Goal: Information Seeking & Learning: Learn about a topic

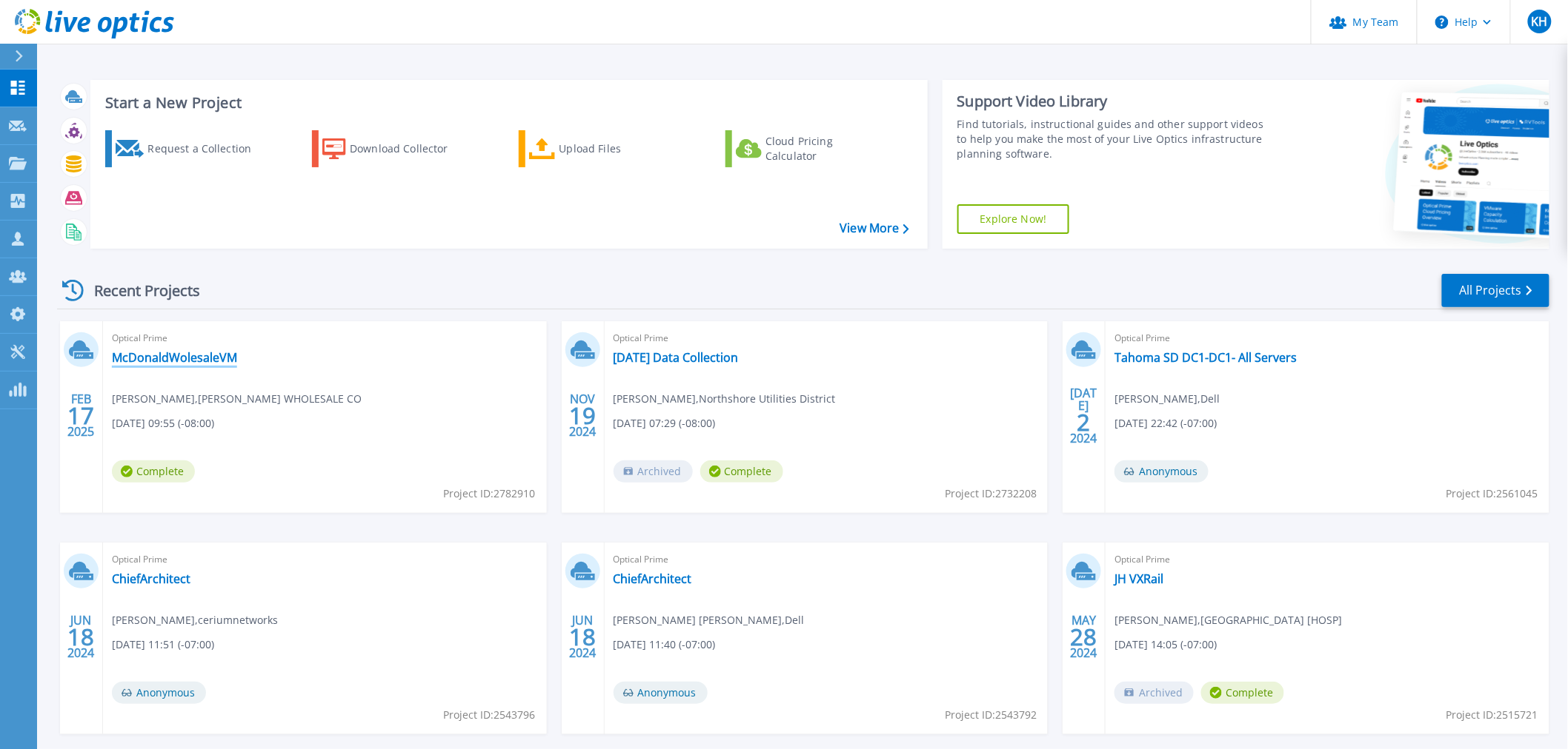
click at [198, 365] on link "McDonaldWolesaleVM" at bounding box center [174, 357] width 125 height 15
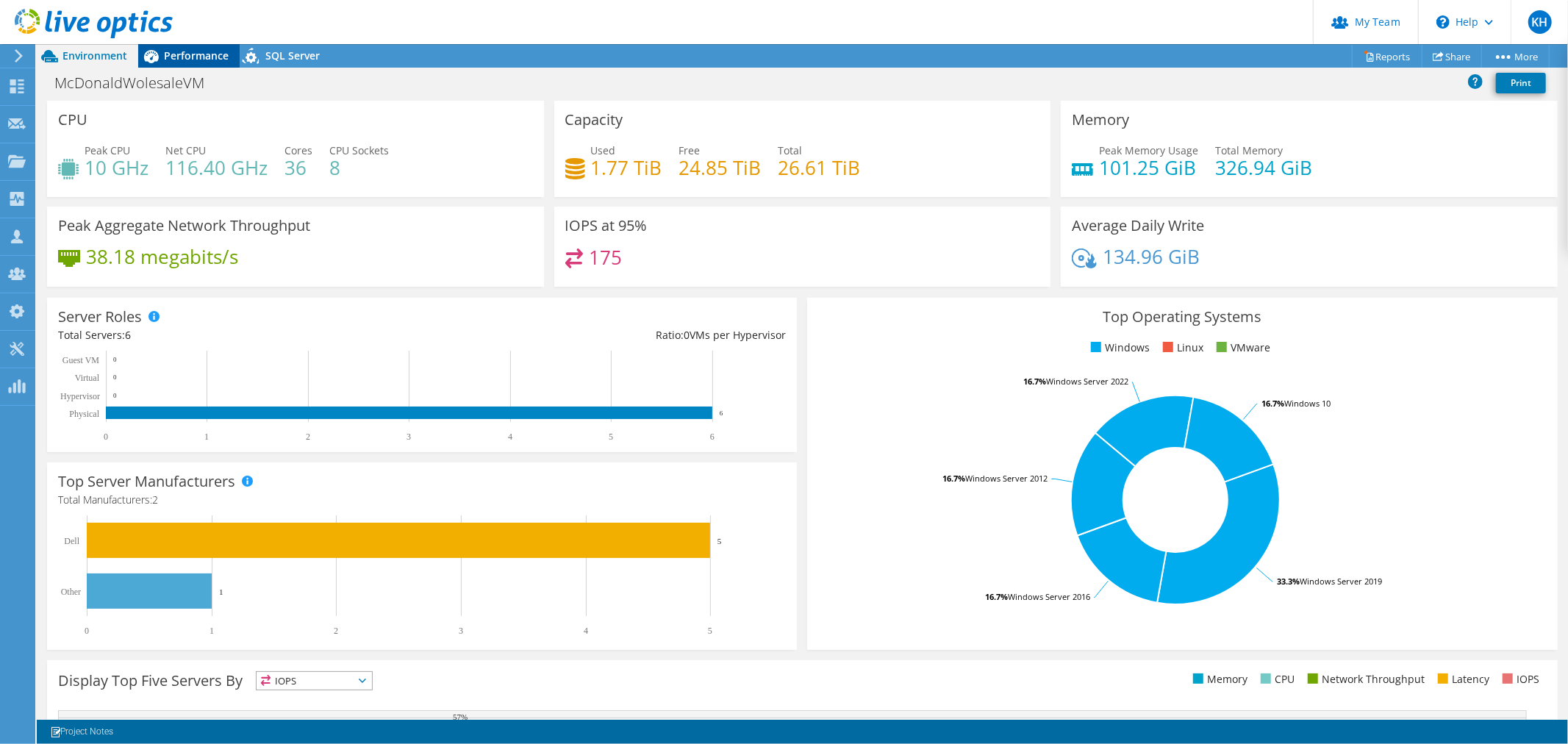
click at [208, 53] on span "Performance" at bounding box center [196, 56] width 64 height 14
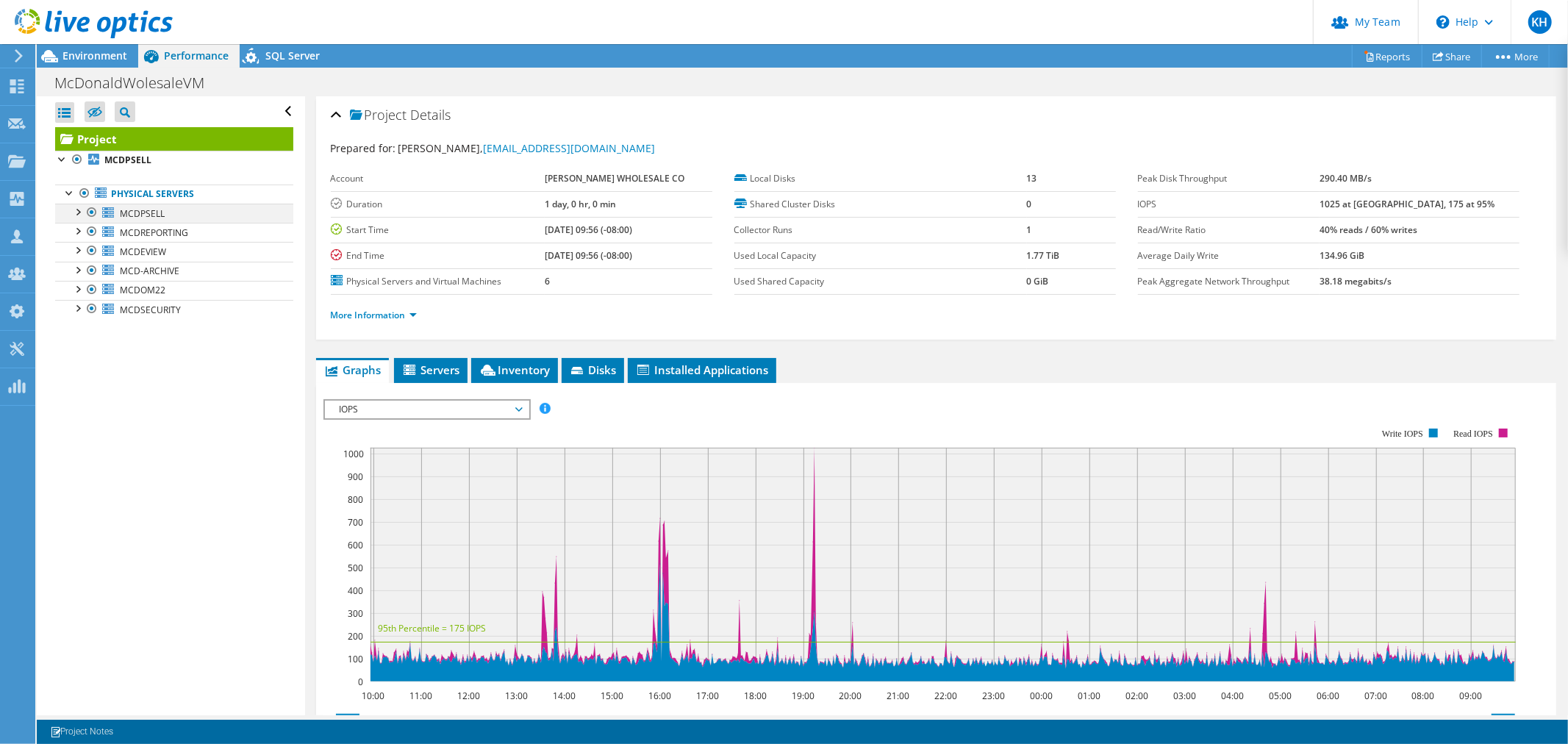
click at [81, 219] on div at bounding box center [76, 210] width 15 height 15
drag, startPoint x: 86, startPoint y: 314, endPoint x: 94, endPoint y: 338, distance: 25.3
click at [87, 276] on div at bounding box center [84, 269] width 15 height 15
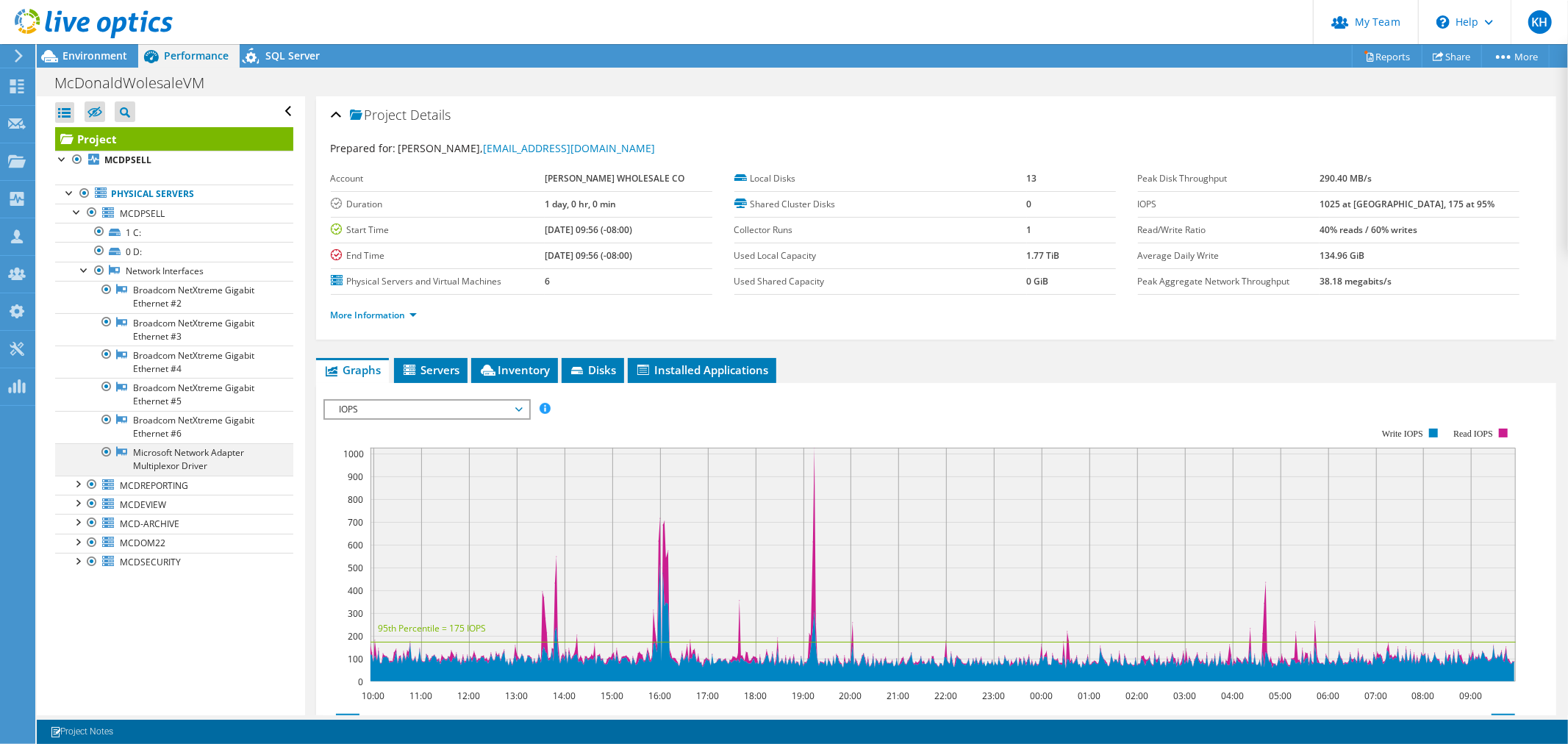
scroll to position [18, 0]
click at [72, 491] on div at bounding box center [76, 483] width 15 height 15
click at [84, 548] on div at bounding box center [84, 541] width 15 height 15
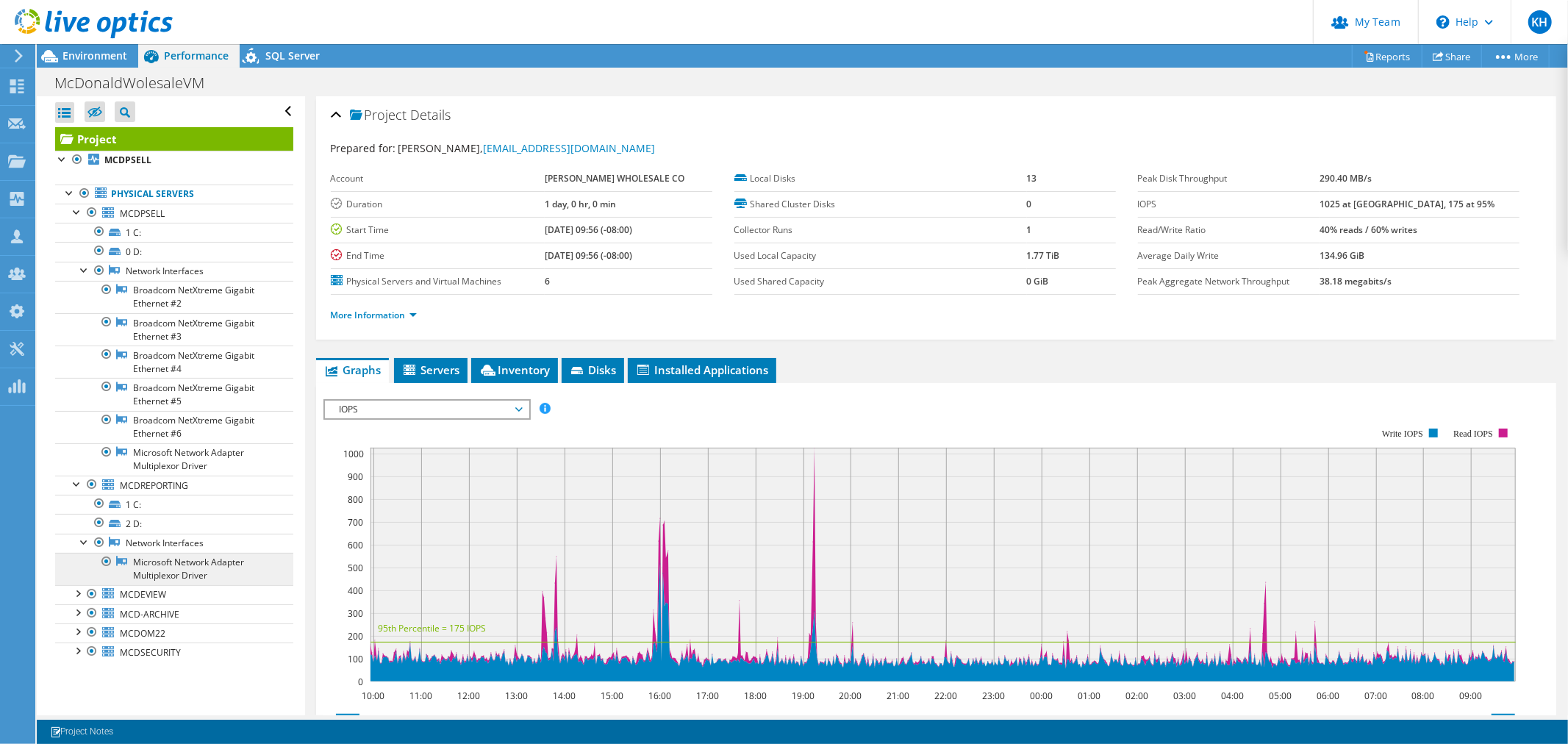
scroll to position [148, 0]
click at [77, 600] on div at bounding box center [76, 592] width 15 height 15
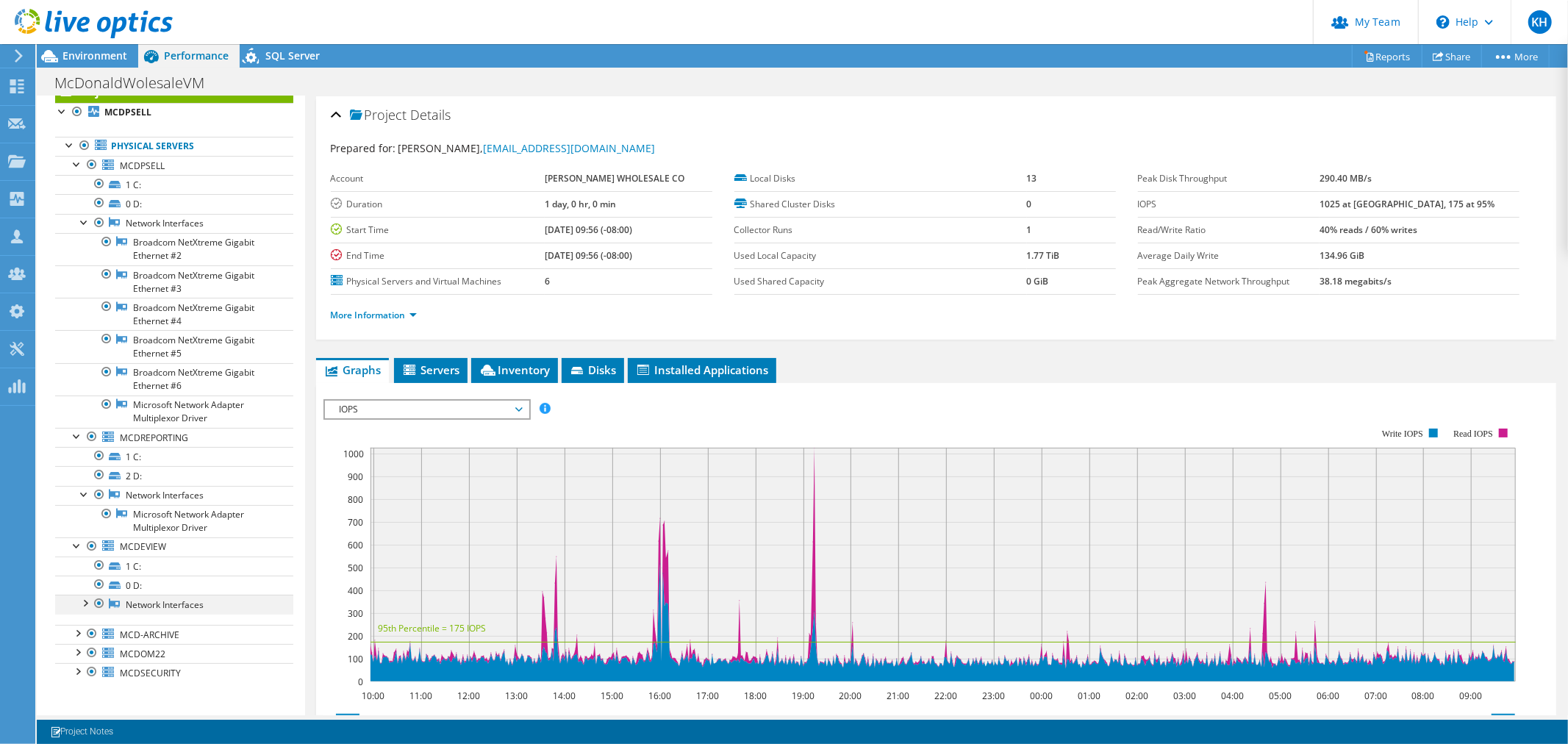
scroll to position [199, 0]
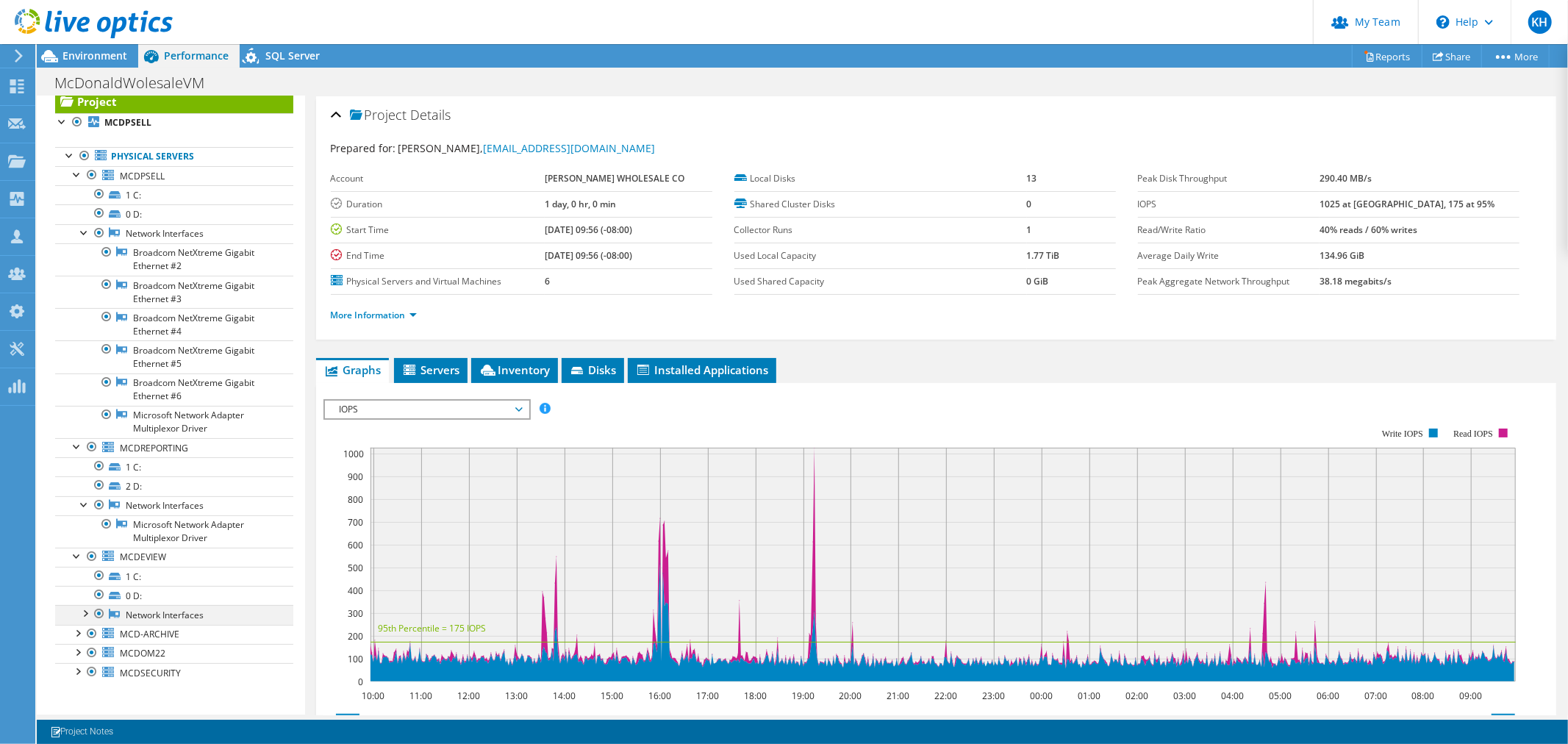
click at [89, 620] on div at bounding box center [84, 612] width 15 height 15
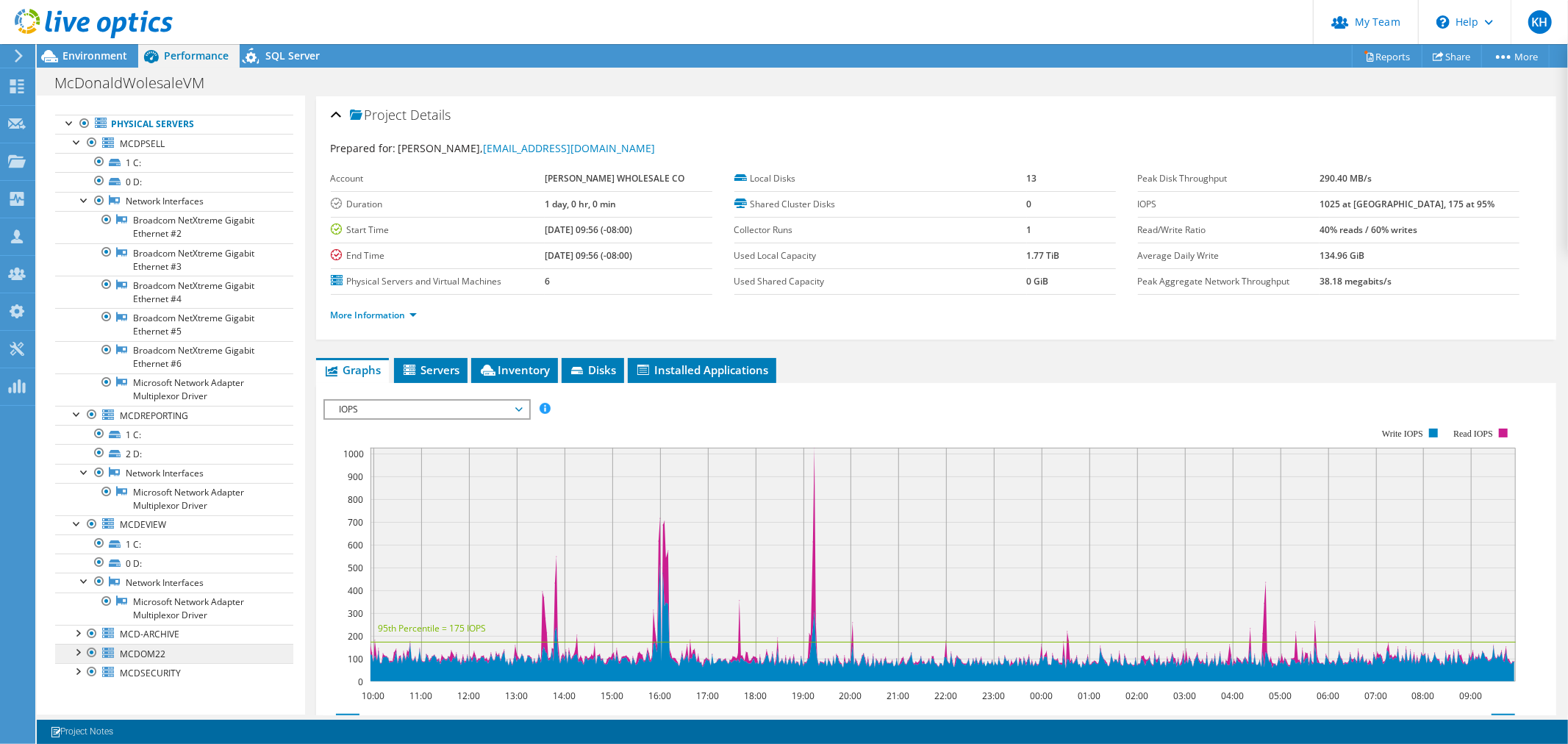
scroll to position [276, 0]
click at [70, 636] on link "MCD-ARCHIVE" at bounding box center [174, 634] width 238 height 19
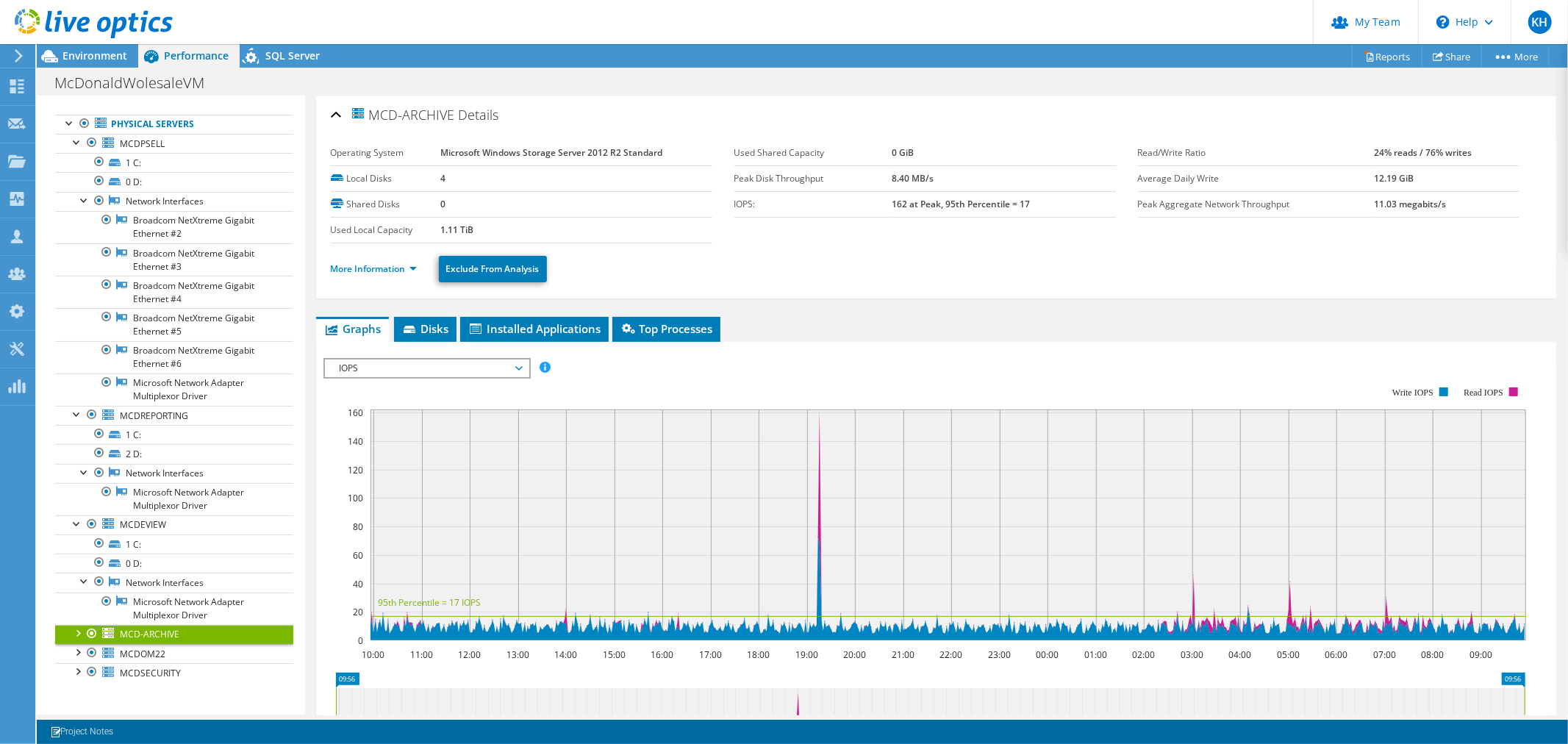
click at [75, 626] on div at bounding box center [76, 632] width 15 height 15
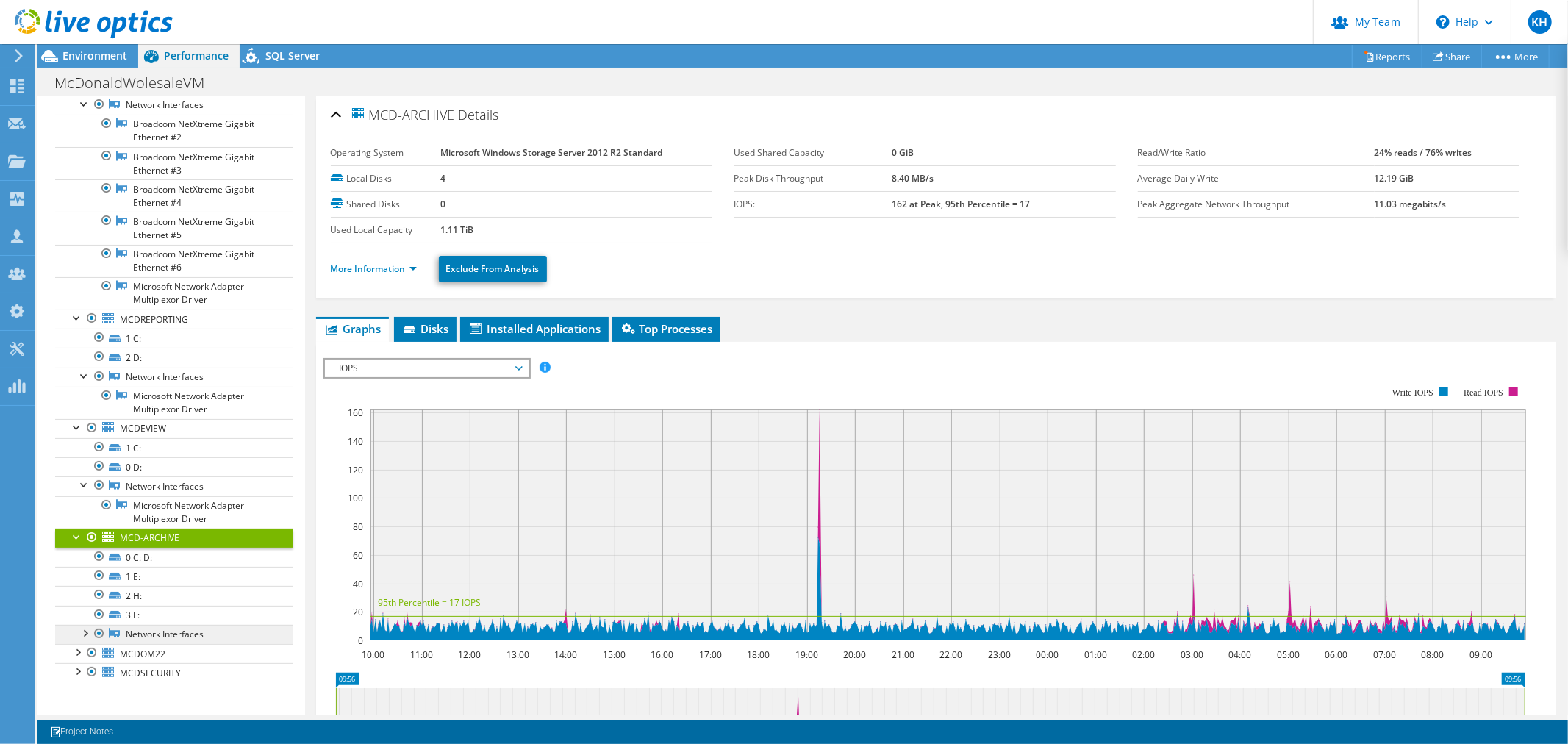
scroll to position [397, 0]
click at [81, 629] on div at bounding box center [84, 632] width 15 height 15
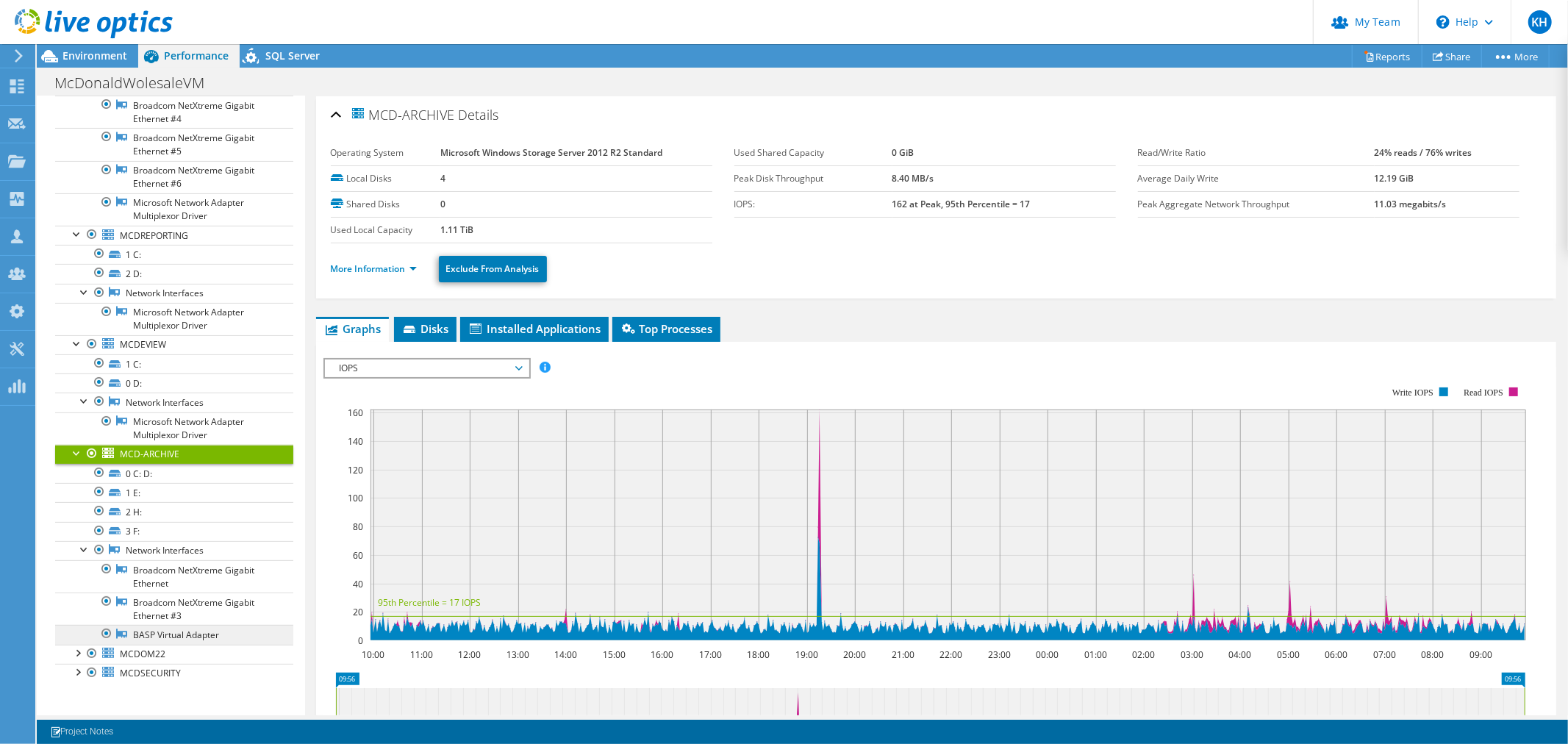
scroll to position [502, 0]
click at [81, 645] on div at bounding box center [76, 652] width 15 height 15
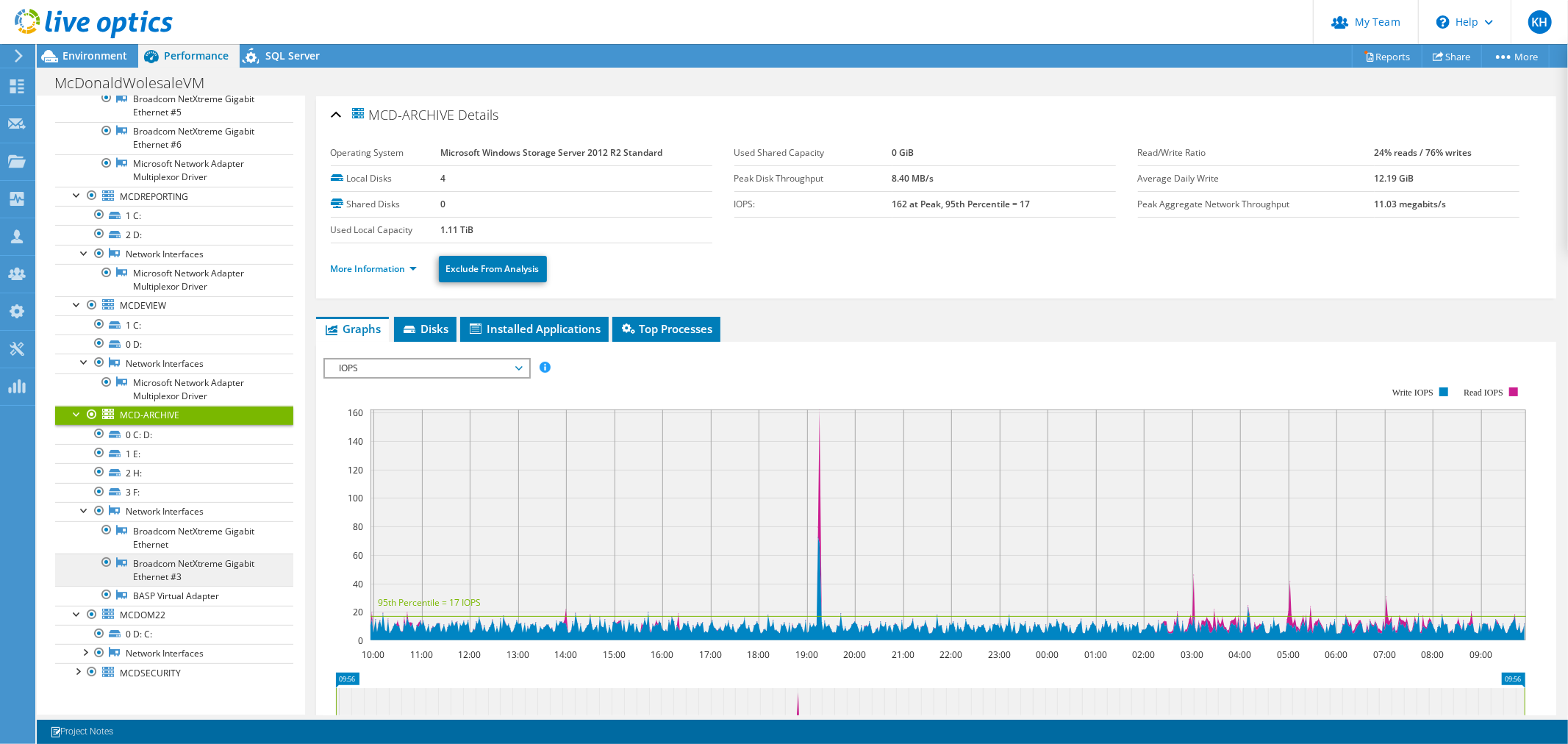
scroll to position [549, 0]
click at [87, 653] on div at bounding box center [84, 651] width 15 height 15
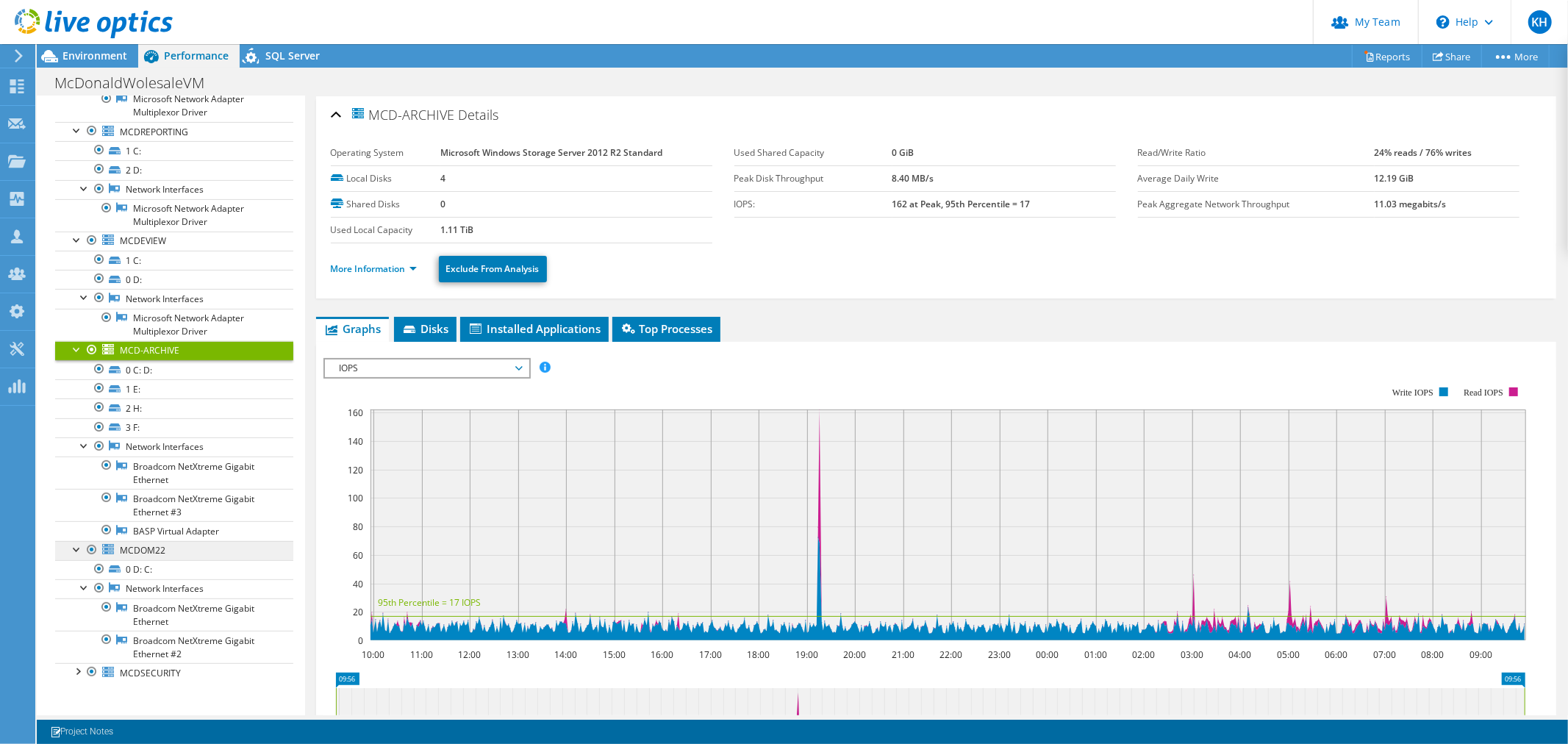
scroll to position [630, 0]
click at [74, 678] on div at bounding box center [76, 670] width 15 height 15
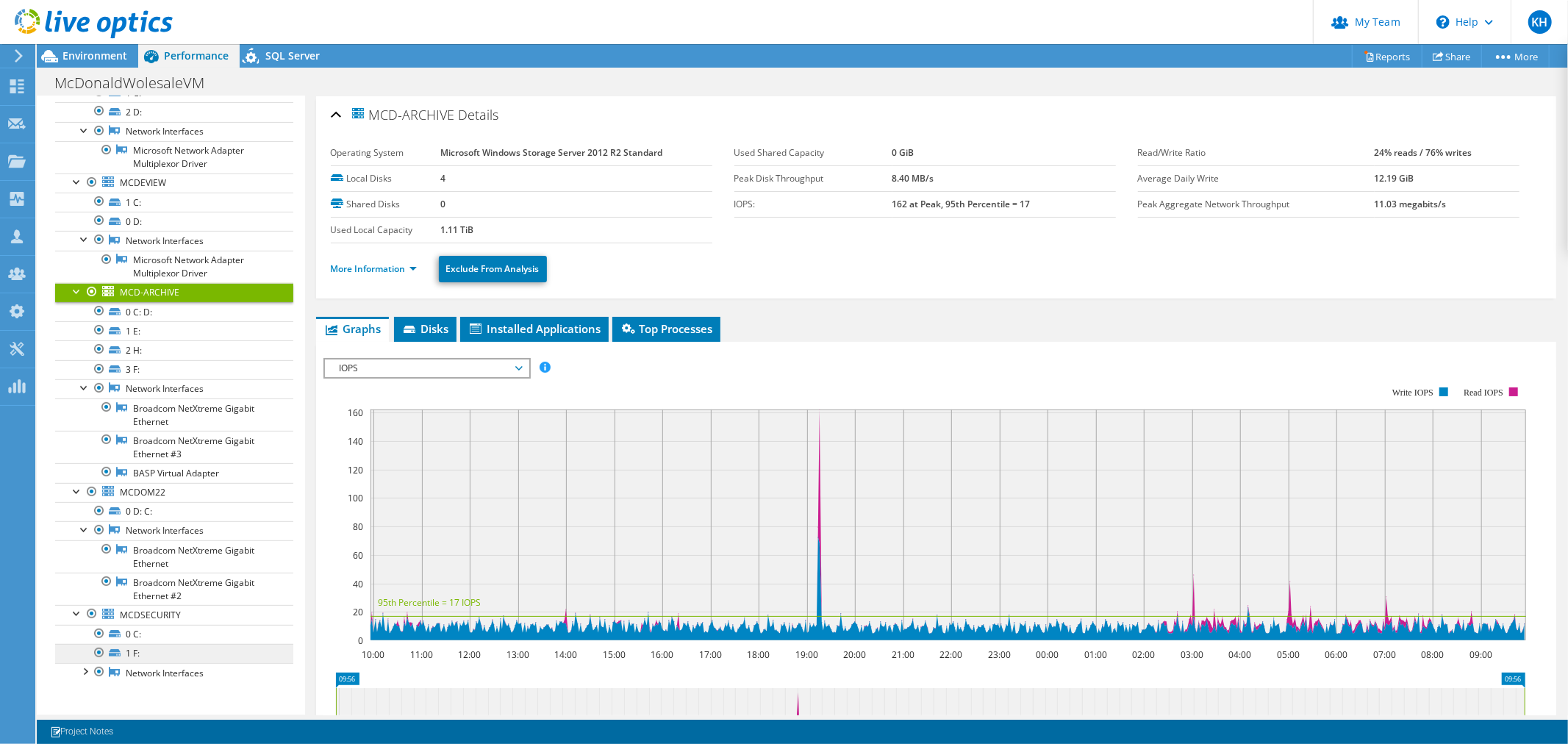
scroll to position [702, 0]
click at [82, 676] on div at bounding box center [84, 670] width 15 height 15
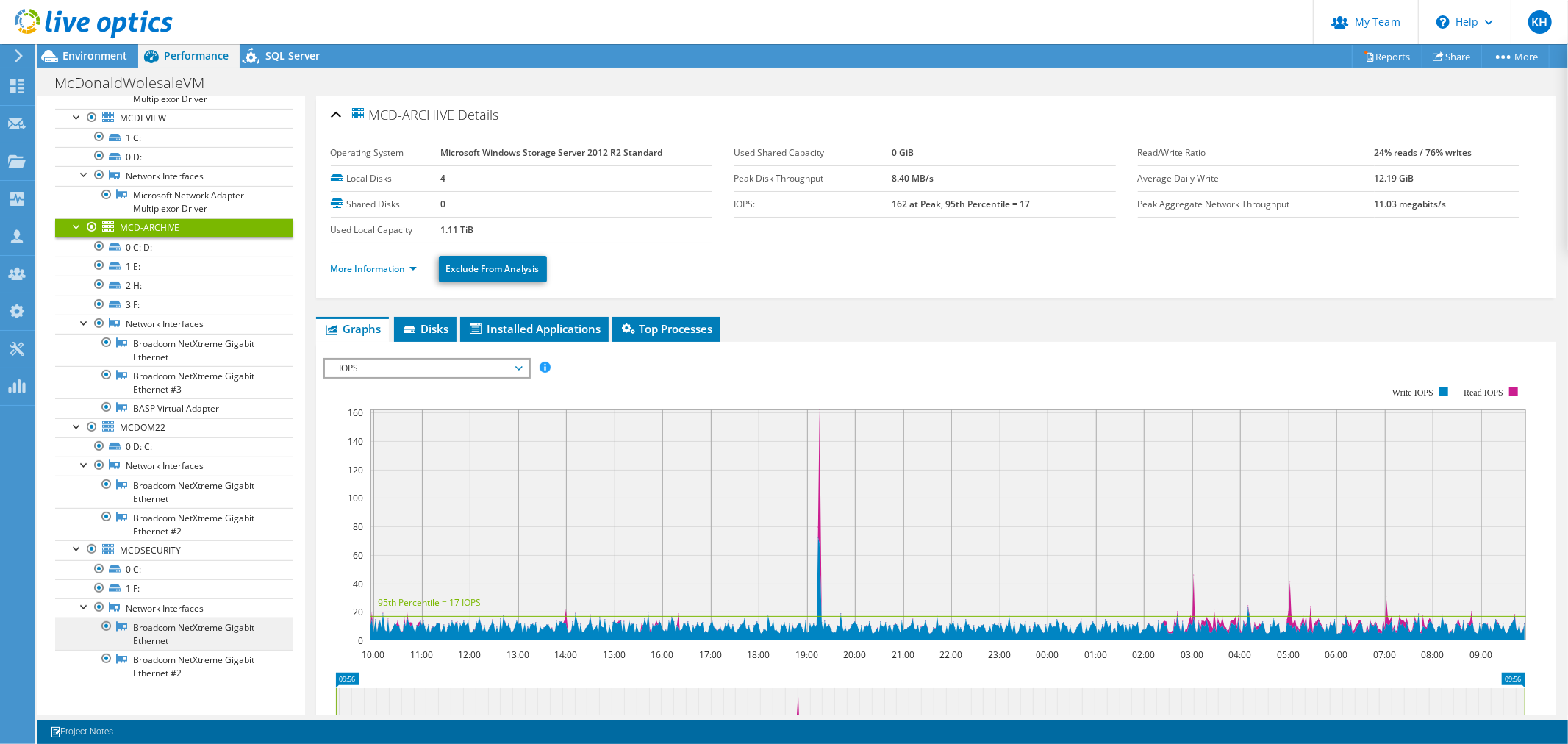
scroll to position [782, 0]
click at [211, 673] on link "Broadcom NetXtreme Gigabit Ethernet #2" at bounding box center [174, 667] width 238 height 33
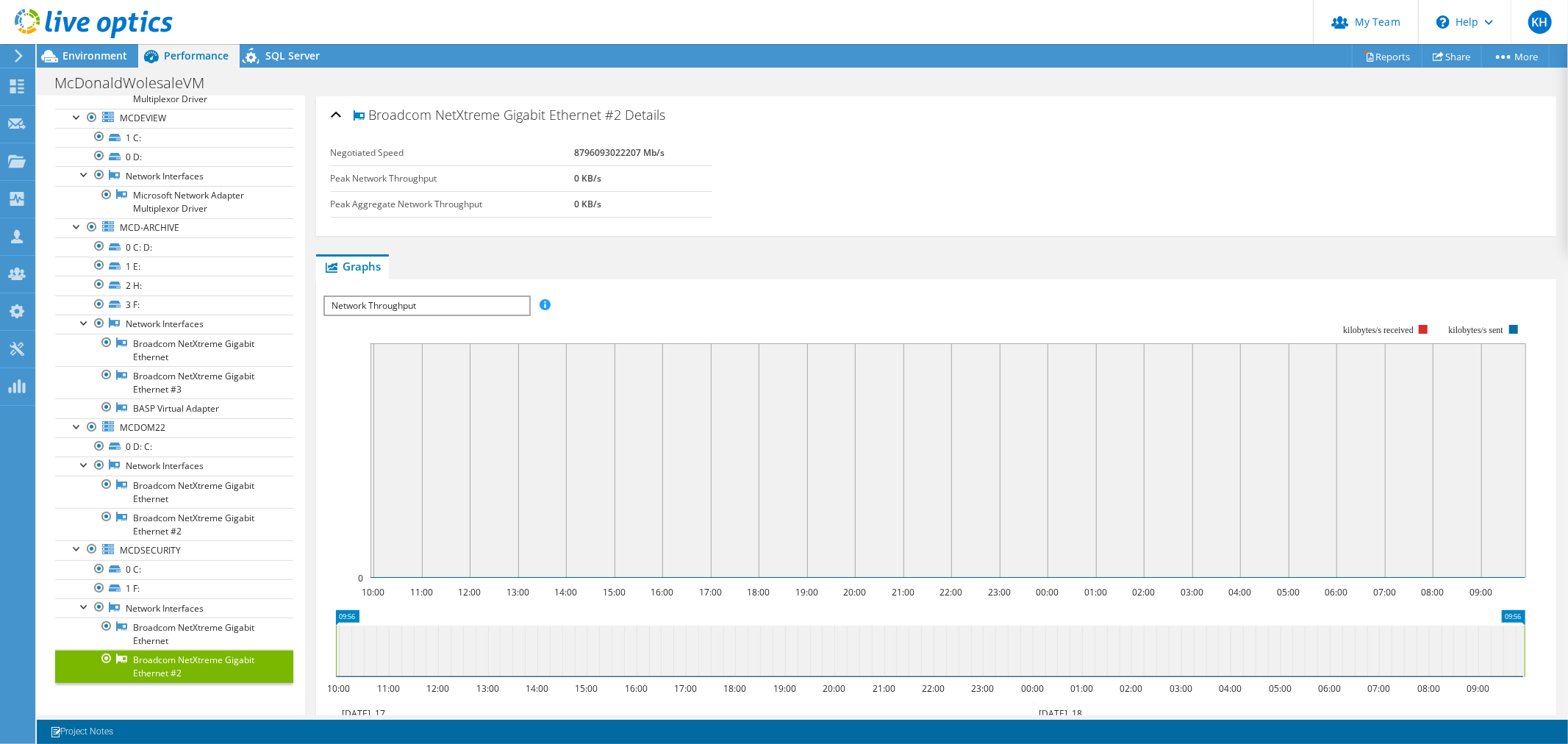
click at [918, 188] on div "Negotiated Speed 8796093022207 Mb/s Peak Network Throughput 0 KB/s Peak Aggrega…" at bounding box center [937, 170] width 1211 height 59
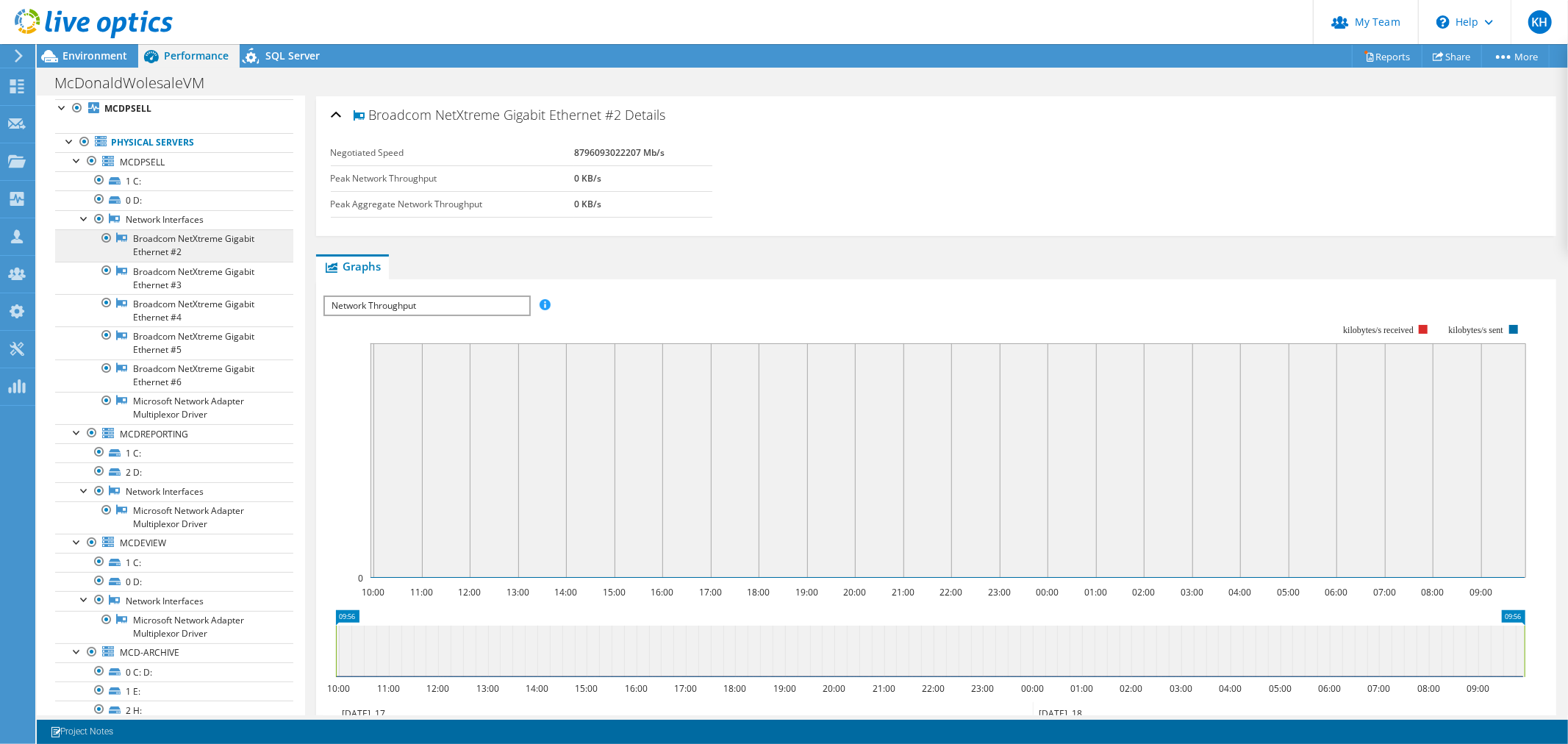
scroll to position [0, 0]
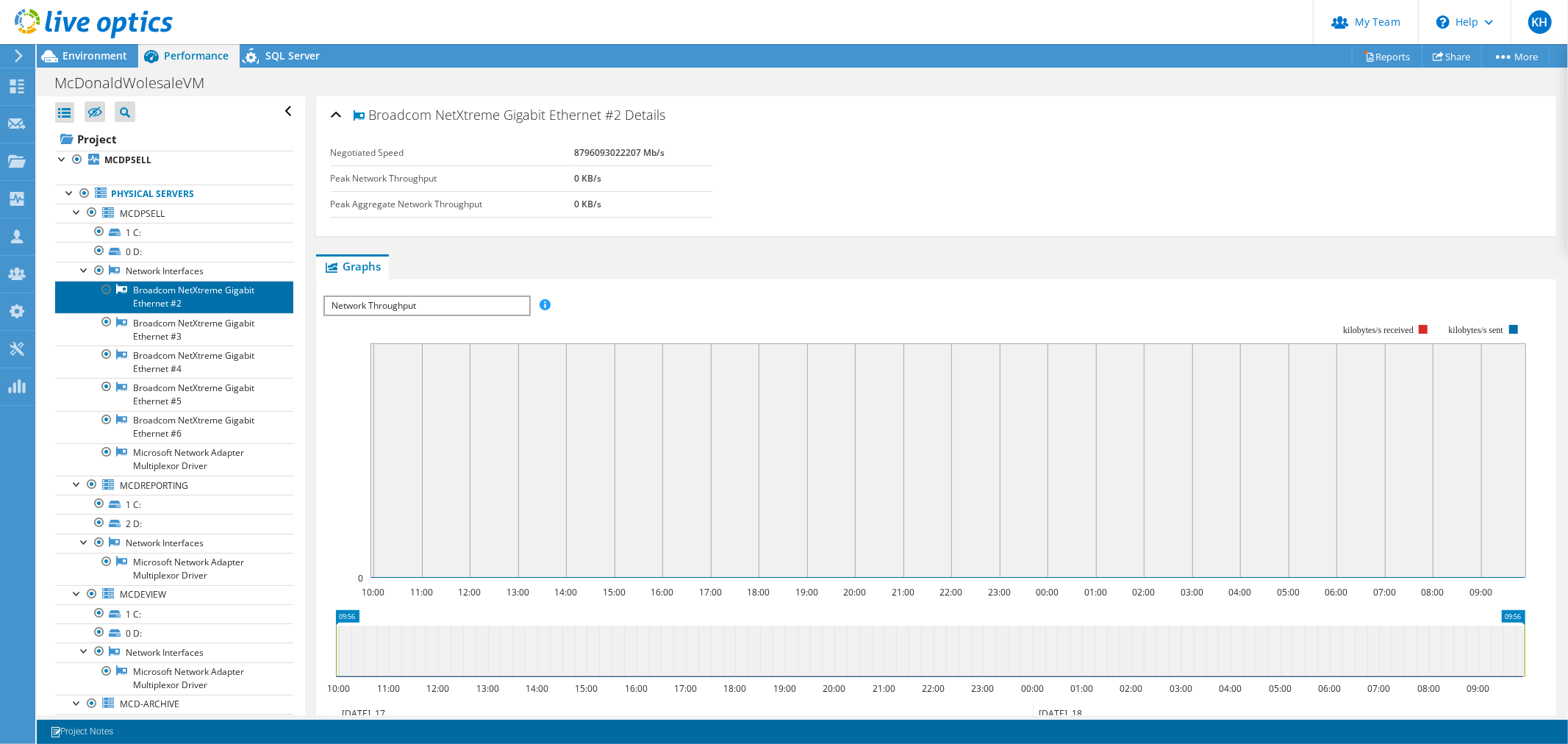
click at [199, 313] on link "Broadcom NetXtreme Gigabit Ethernet #2" at bounding box center [174, 297] width 238 height 33
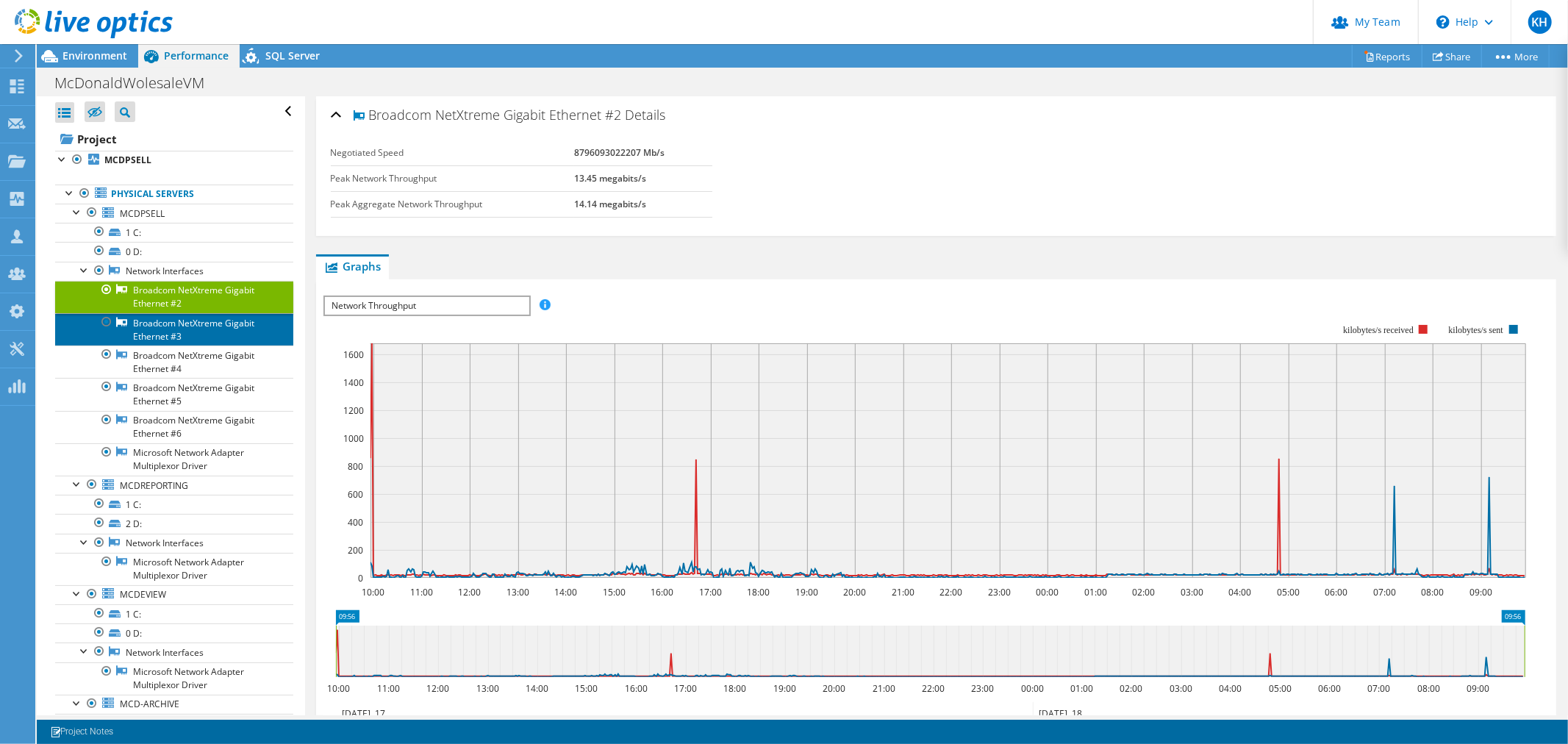
click at [189, 346] on link "Broadcom NetXtreme Gigabit Ethernet #3" at bounding box center [174, 330] width 238 height 33
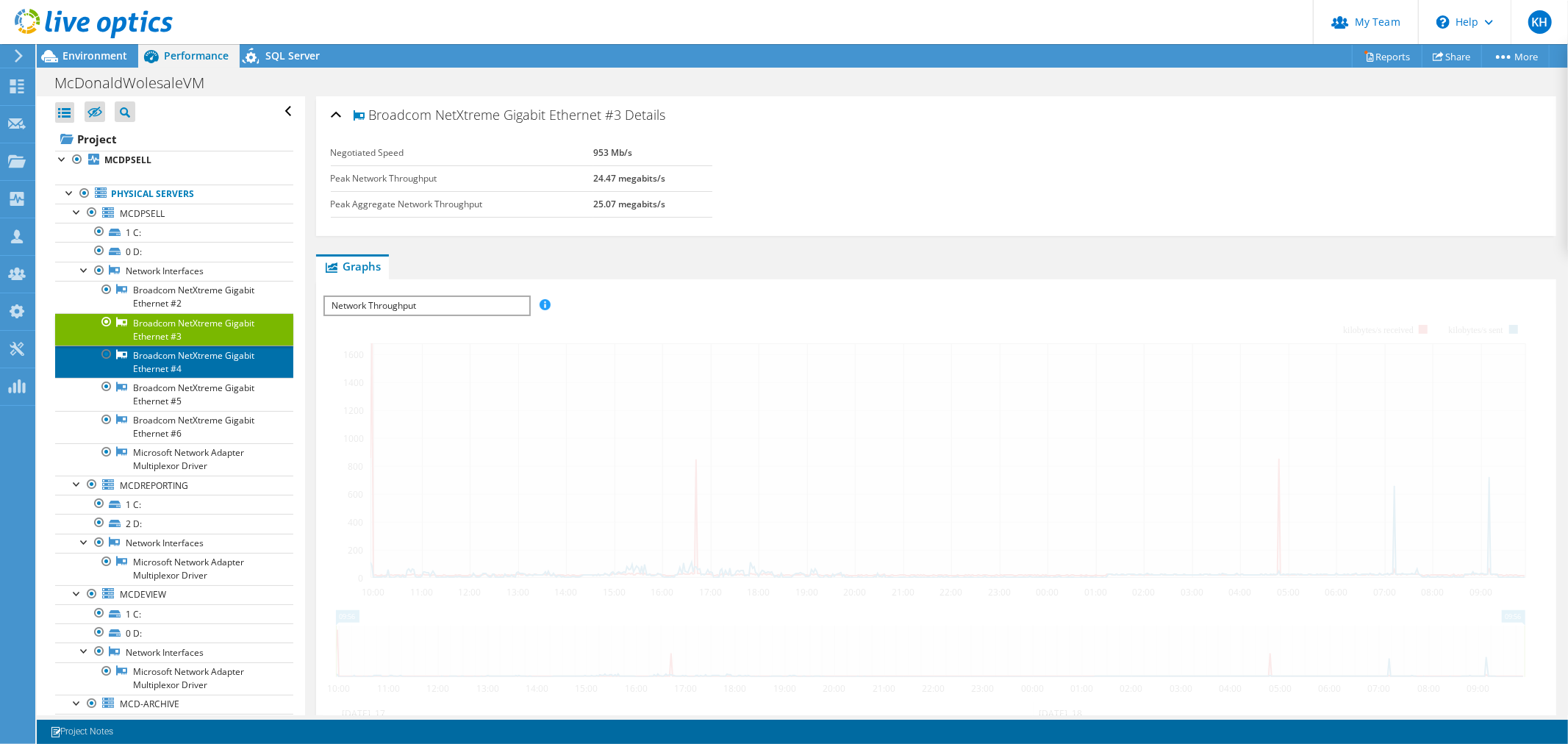
click at [196, 378] on link "Broadcom NetXtreme Gigabit Ethernet #4" at bounding box center [174, 362] width 238 height 33
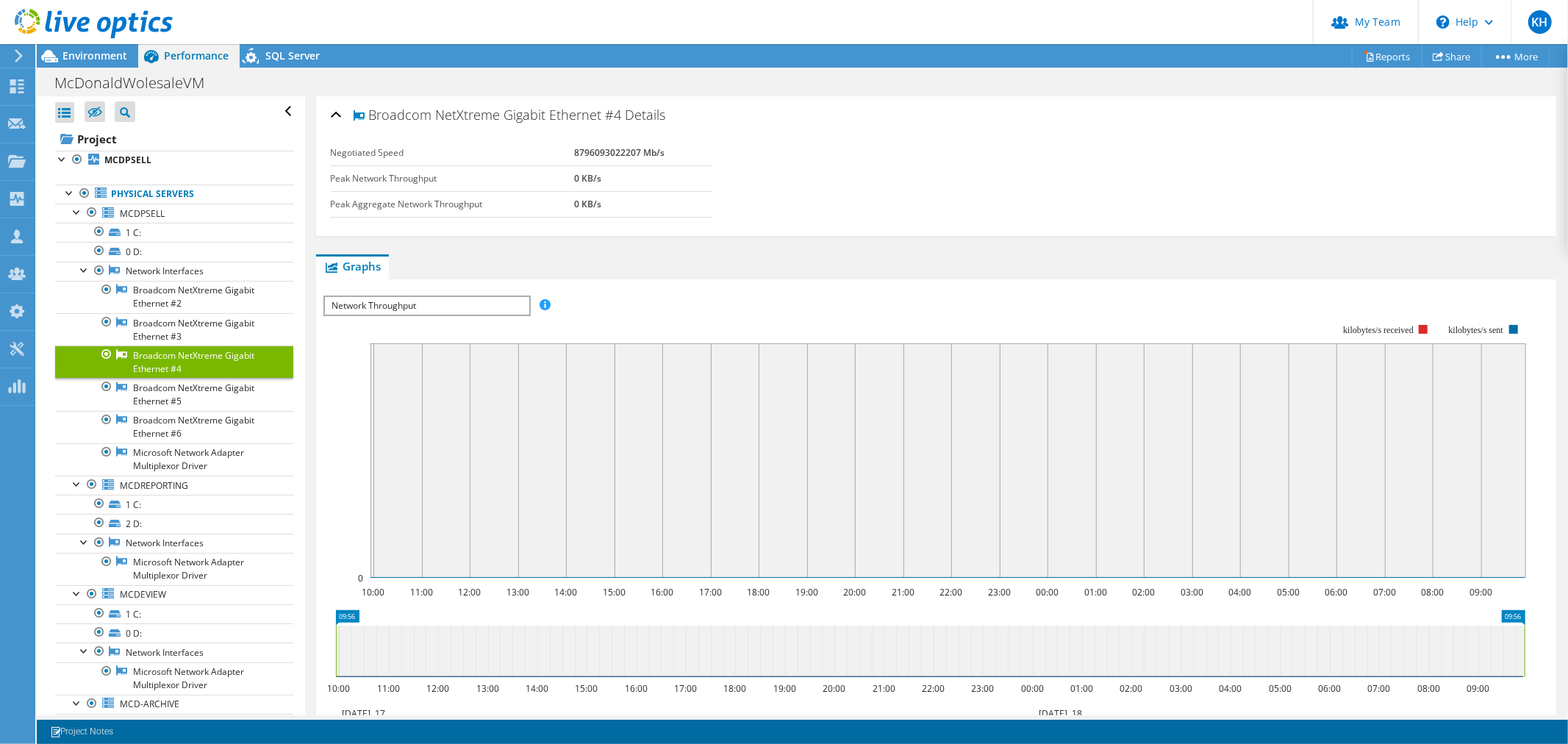
click at [196, 378] on link "Broadcom NetXtreme Gigabit Ethernet #4" at bounding box center [174, 362] width 238 height 33
click at [202, 410] on link "Broadcom NetXtreme Gigabit Ethernet #5" at bounding box center [174, 395] width 238 height 33
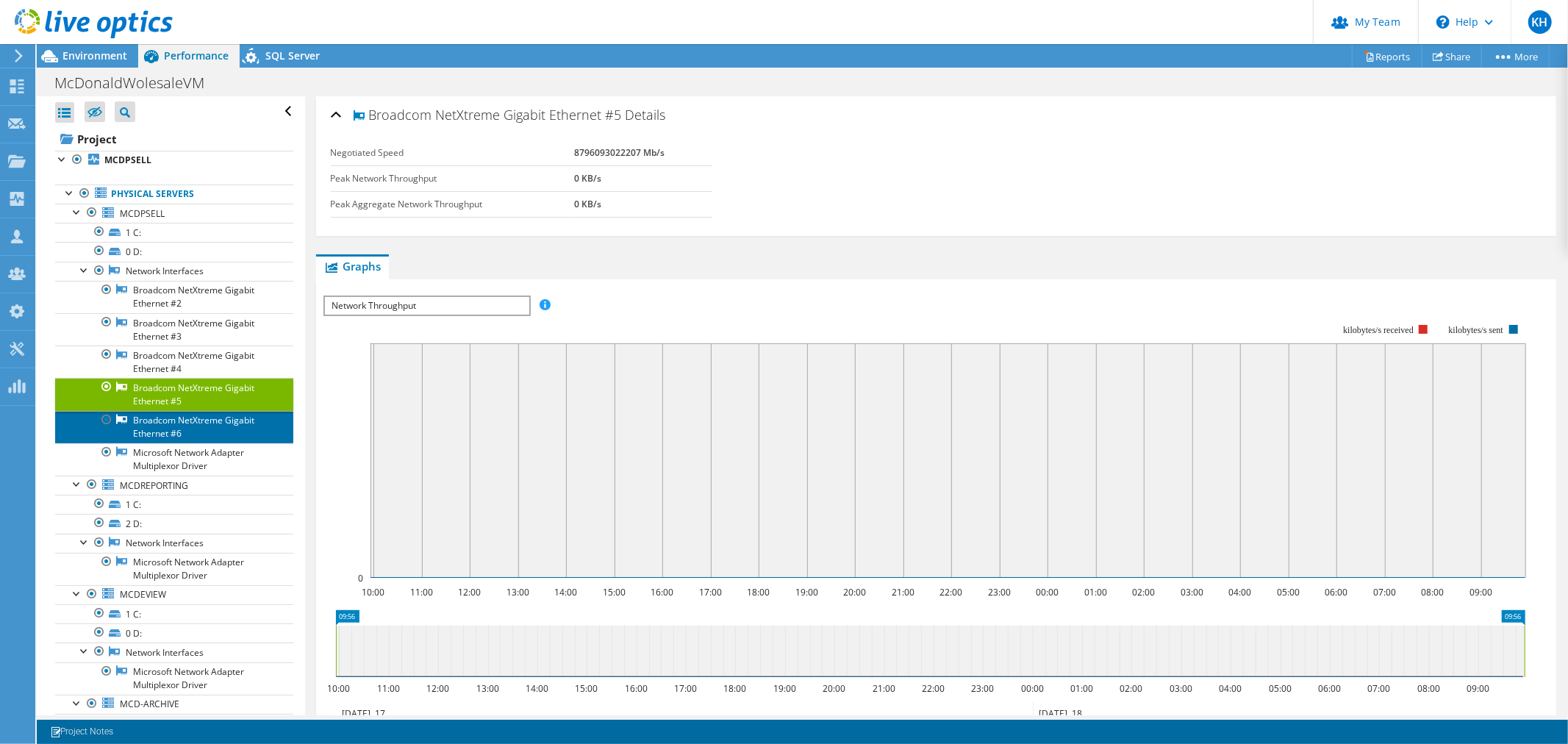
click at [192, 444] on link "Broadcom NetXtreme Gigabit Ethernet #6" at bounding box center [174, 427] width 238 height 33
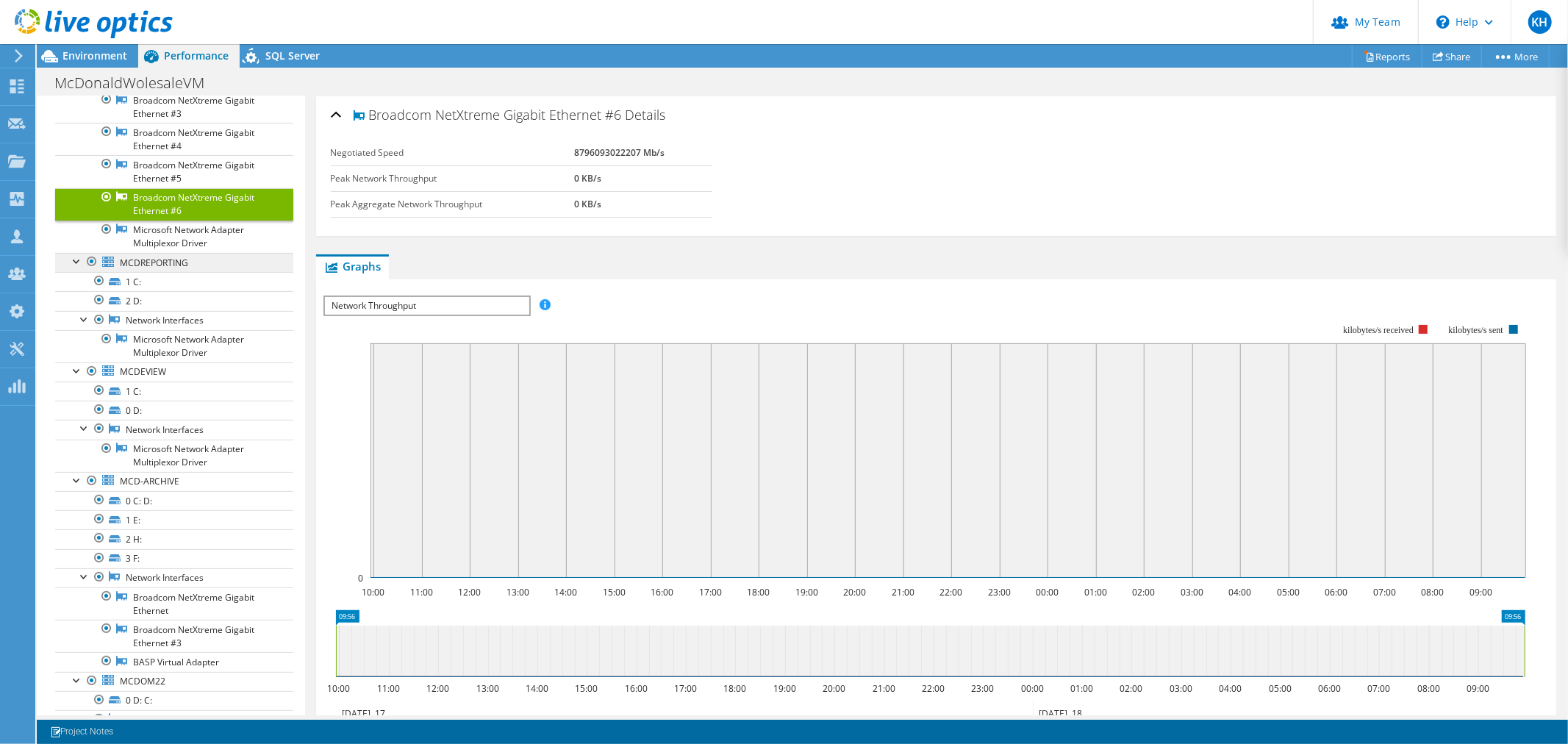
scroll to position [245, 0]
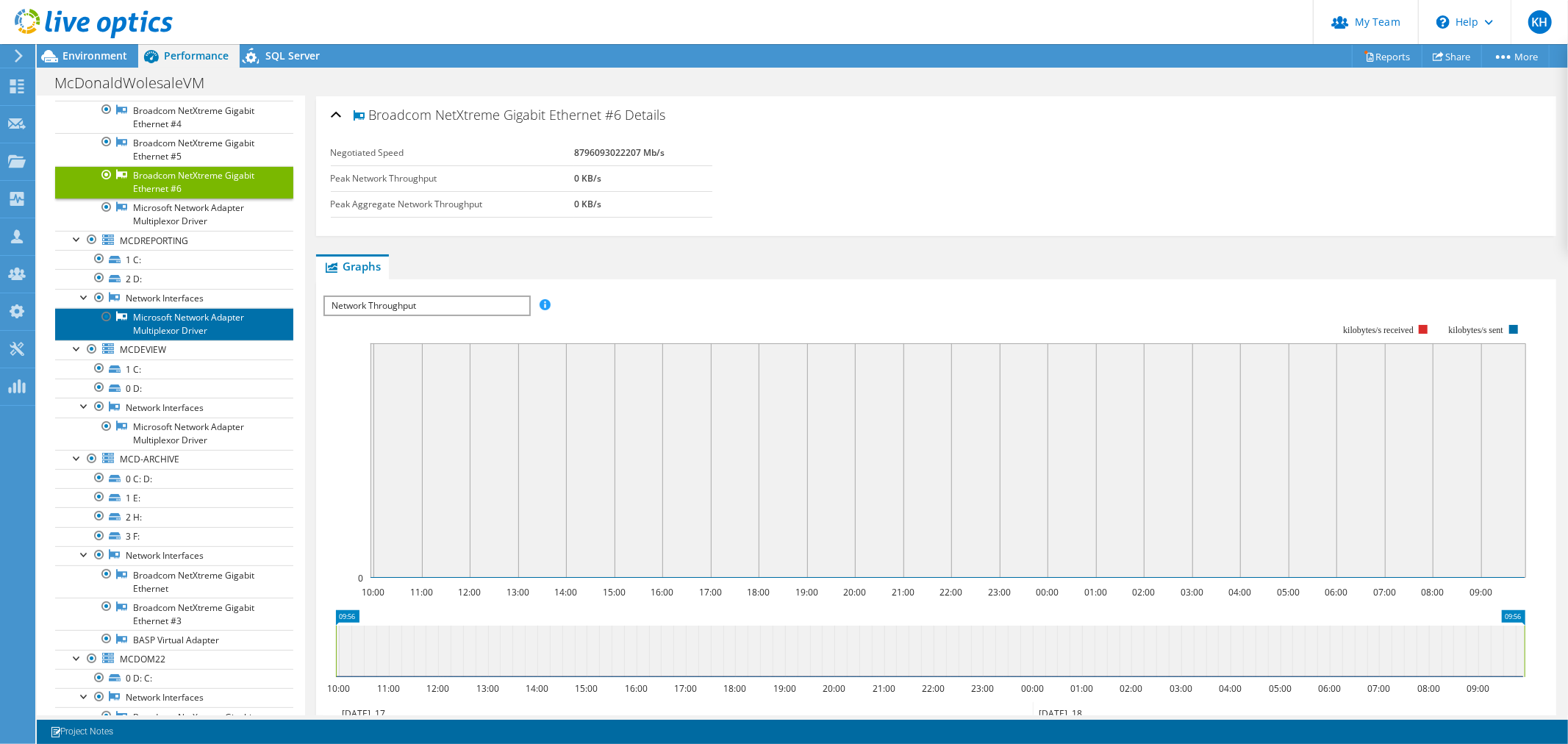
click at [184, 341] on link "Microsoft Network Adapter Multiplexor Driver" at bounding box center [174, 324] width 238 height 33
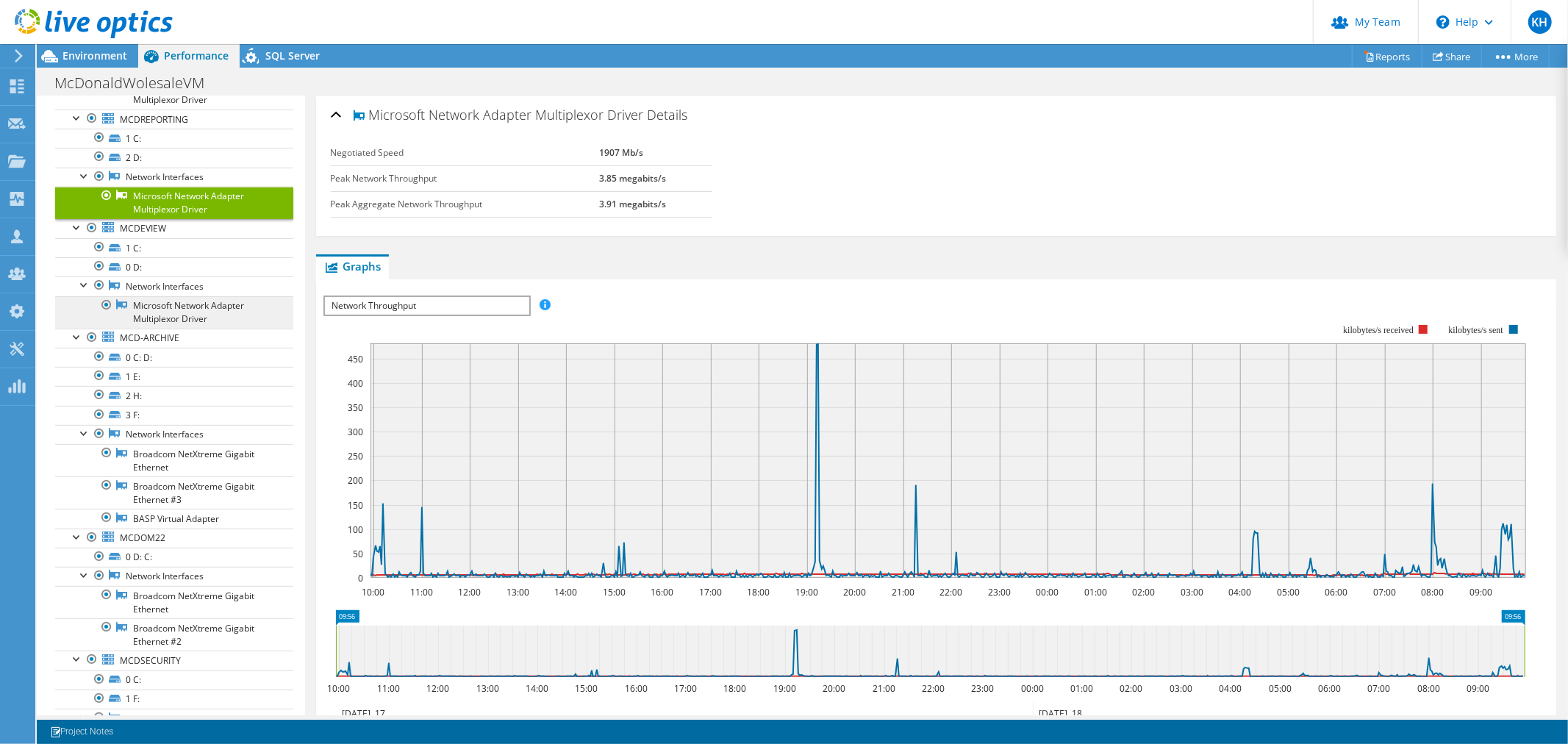
scroll to position [408, 0]
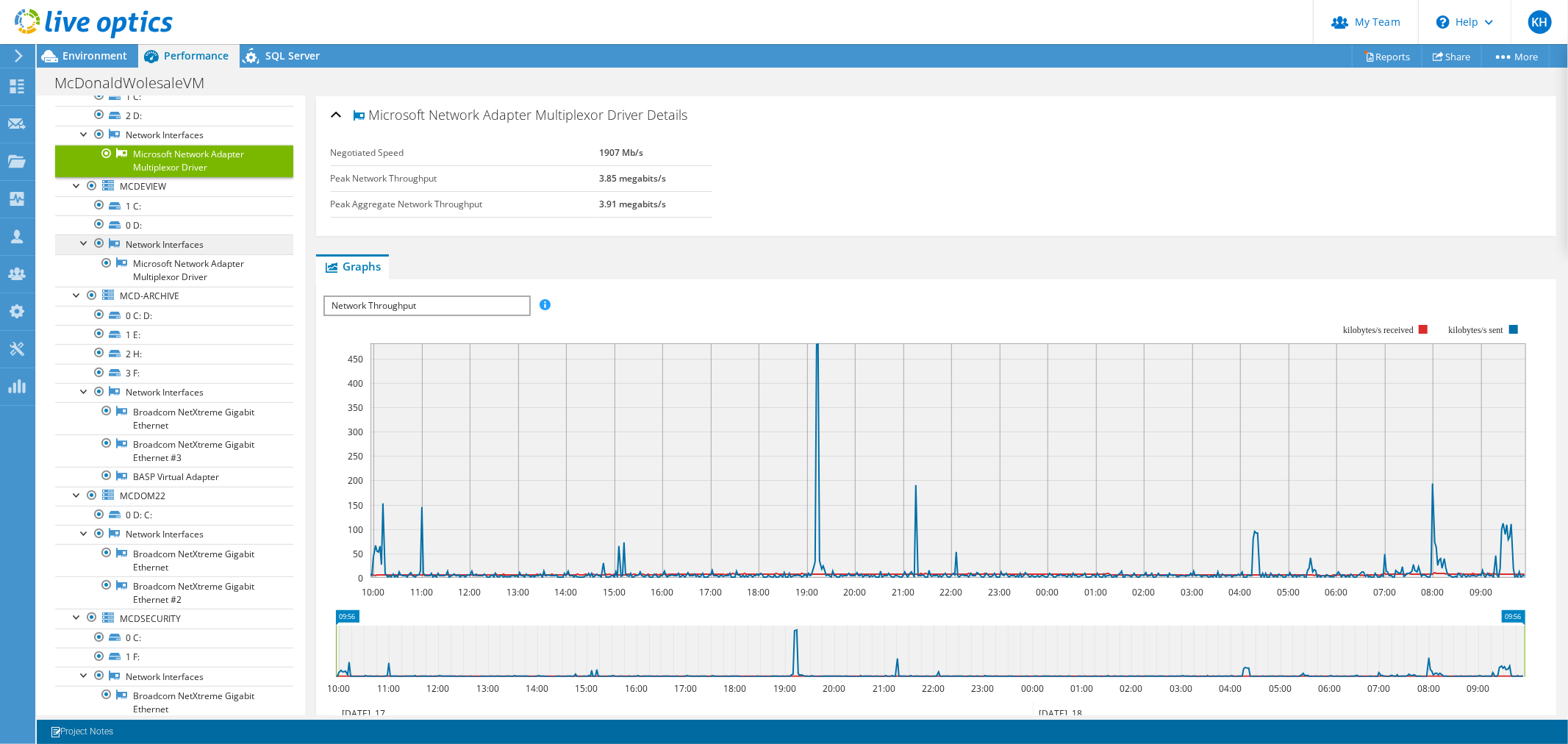
click at [191, 254] on link "Network Interfaces" at bounding box center [174, 244] width 238 height 19
click at [185, 287] on link "Microsoft Network Adapter Multiplexor Driver" at bounding box center [174, 271] width 238 height 33
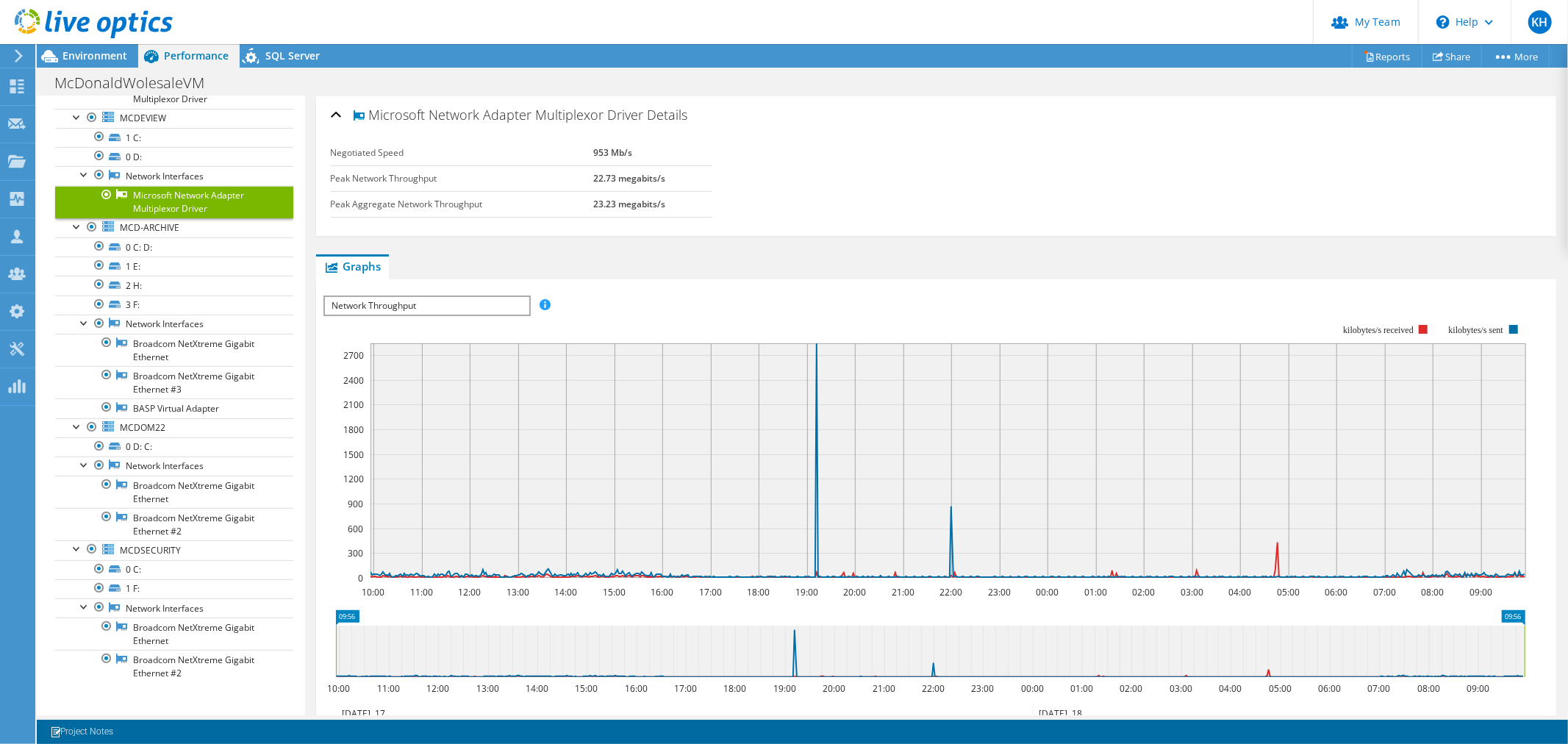
scroll to position [783, 0]
click at [184, 334] on link "Broadcom NetXtreme Gigabit Ethernet" at bounding box center [174, 350] width 238 height 33
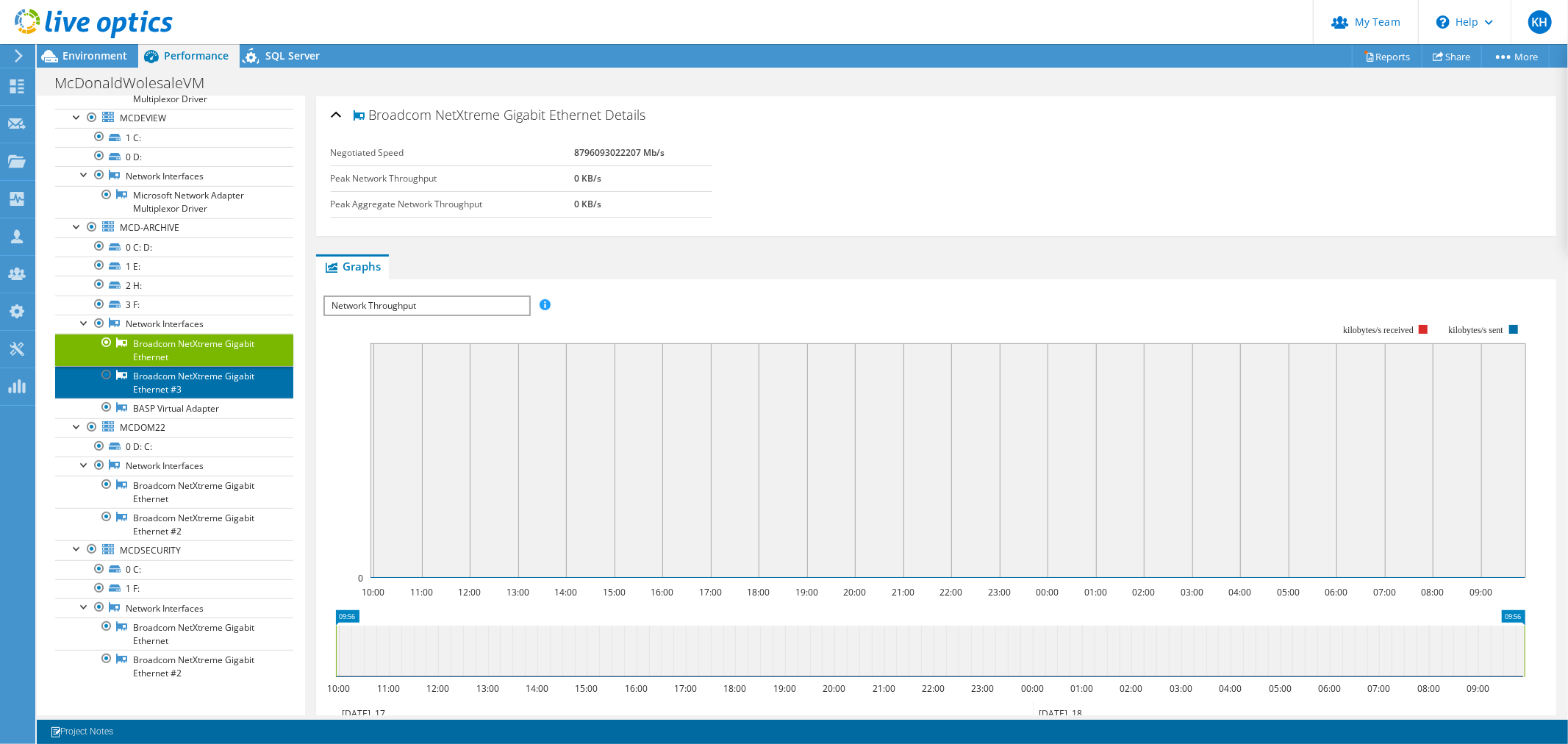
click at [184, 366] on link "Broadcom NetXtreme Gigabit Ethernet #3" at bounding box center [174, 383] width 238 height 33
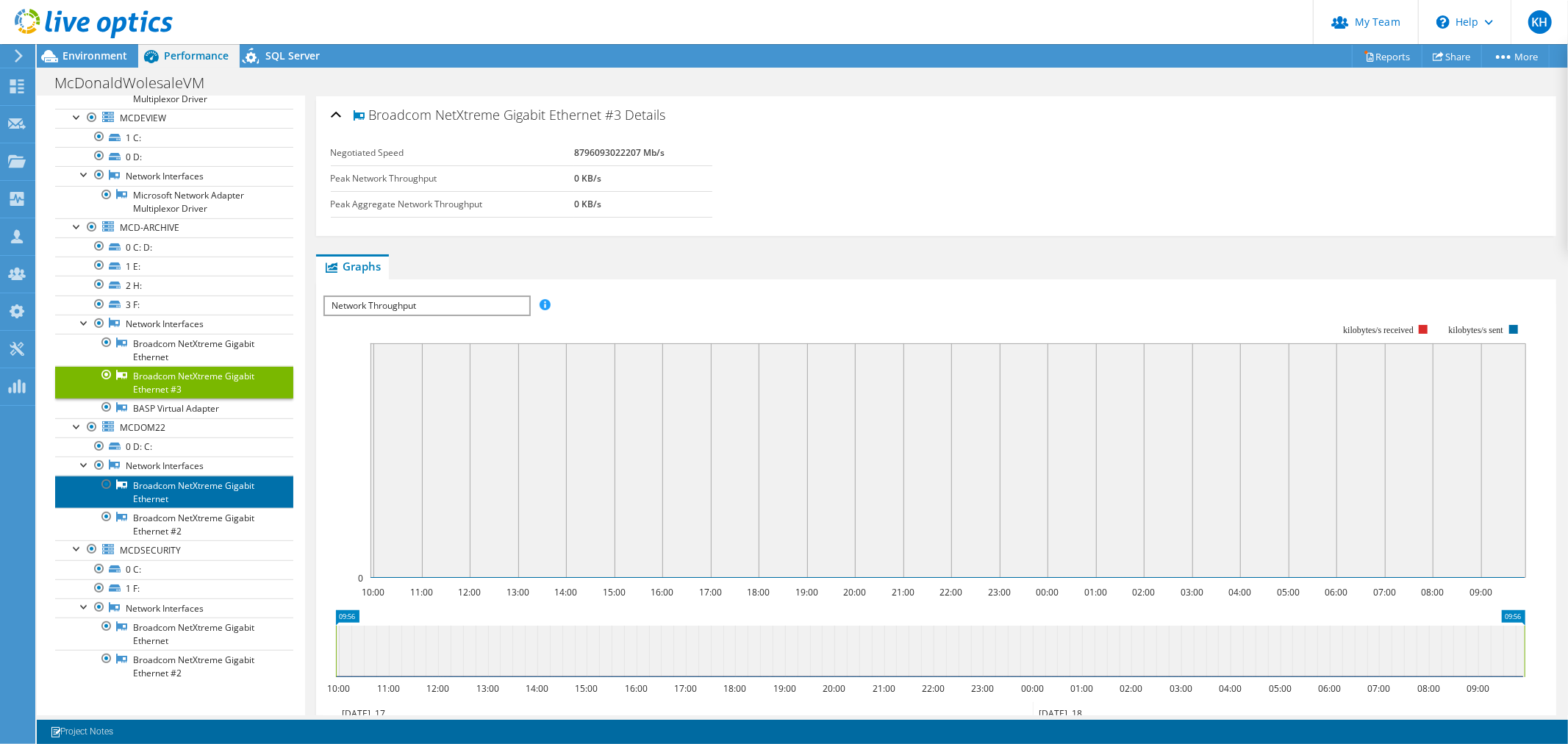
click at [160, 476] on link "Broadcom NetXtreme Gigabit Ethernet" at bounding box center [174, 493] width 238 height 33
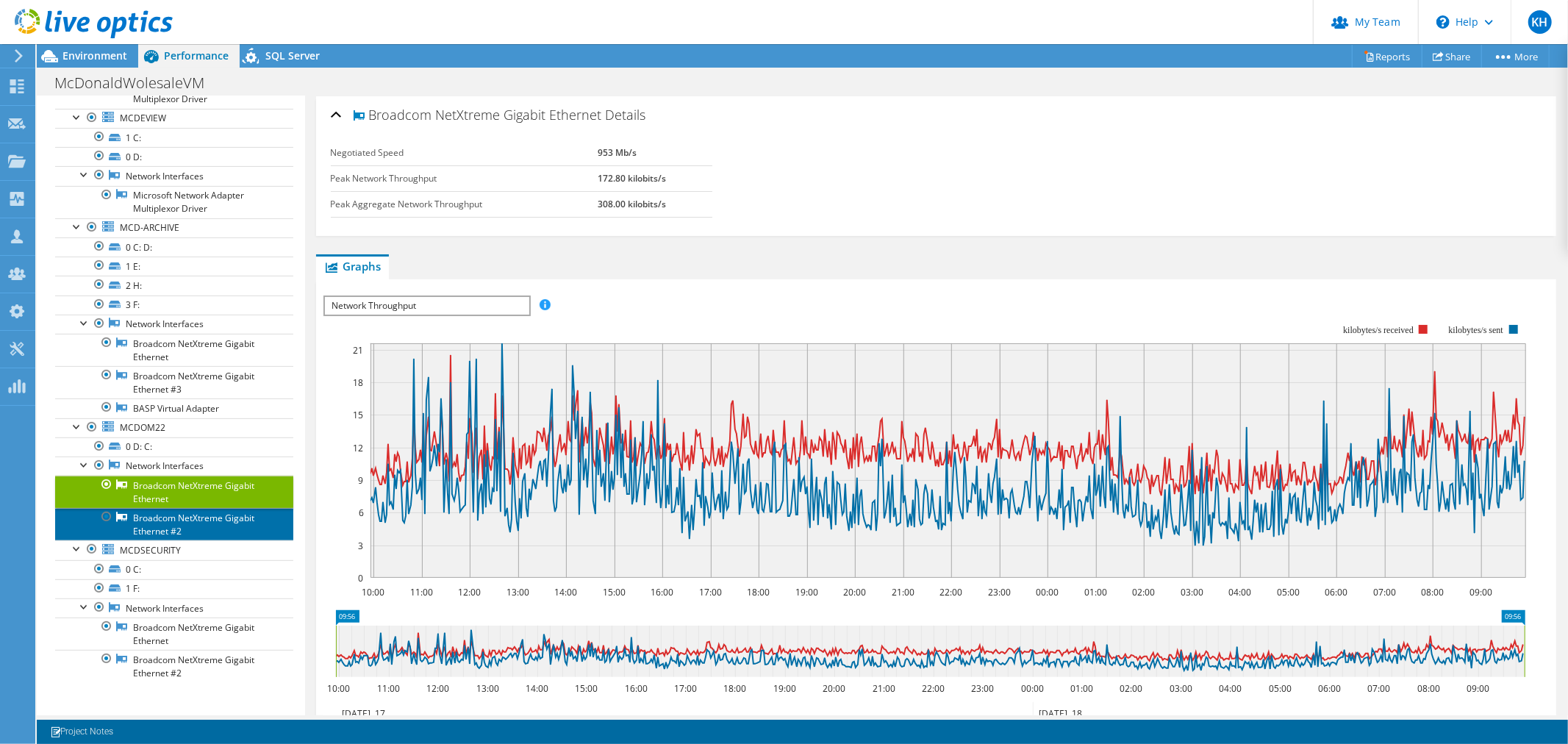
click at [172, 508] on link "Broadcom NetXtreme Gigabit Ethernet #2" at bounding box center [174, 524] width 238 height 33
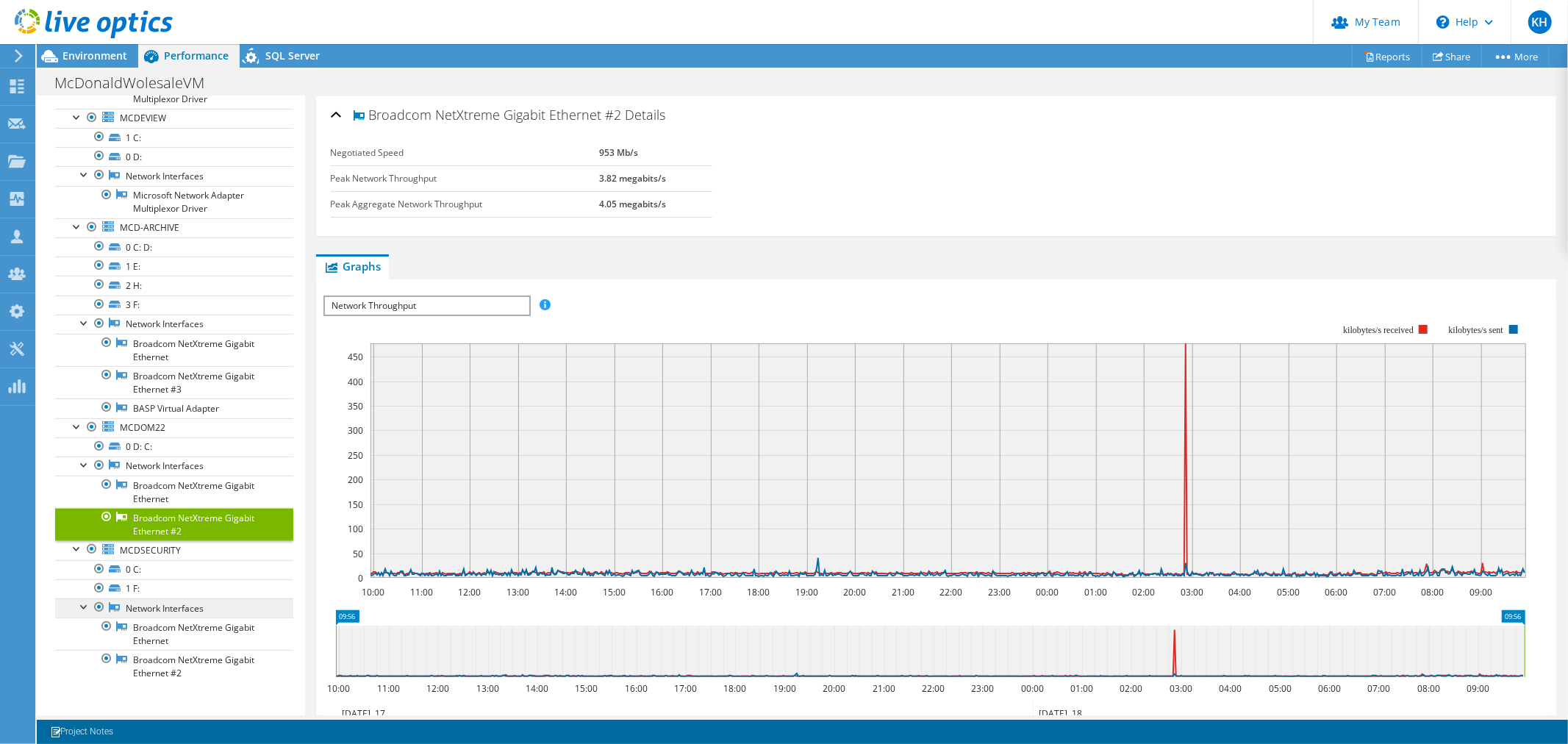
click at [187, 610] on link "Network Interfaces" at bounding box center [174, 608] width 238 height 19
click at [181, 627] on link "Broadcom NetXtreme Gigabit Ethernet" at bounding box center [174, 634] width 238 height 33
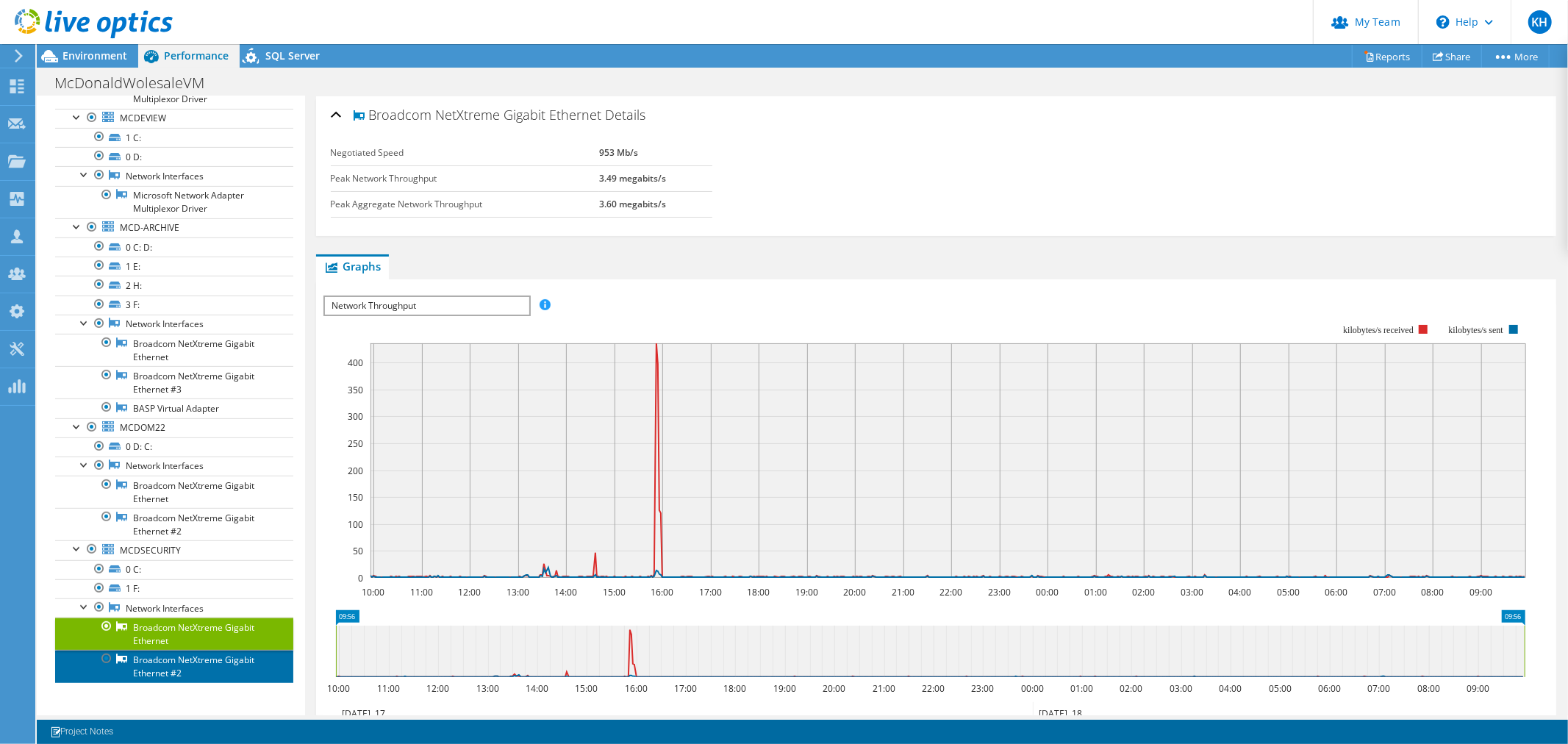
click at [182, 666] on link "Broadcom NetXtreme Gigabit Ethernet #2" at bounding box center [174, 667] width 238 height 33
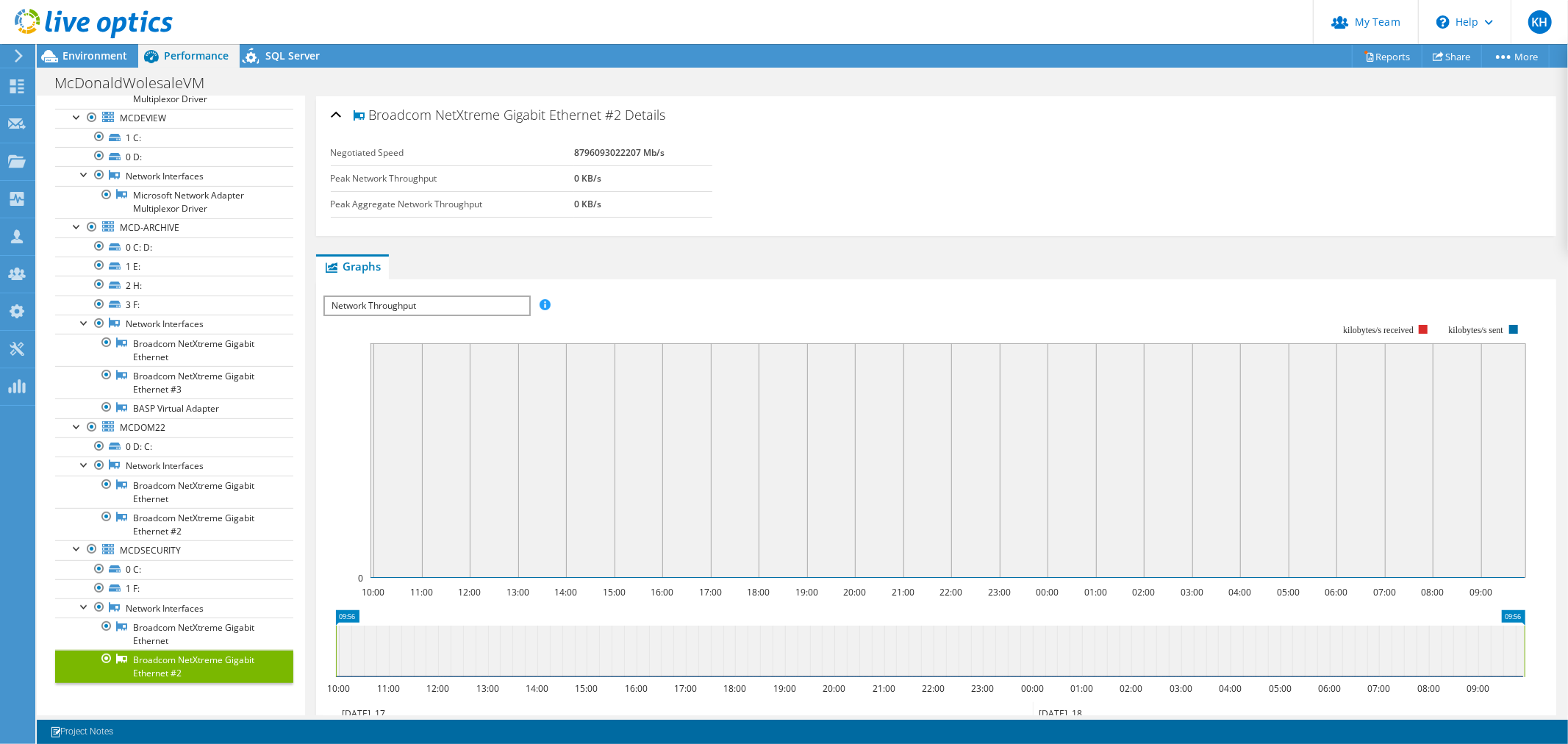
drag, startPoint x: 269, startPoint y: 48, endPoint x: 288, endPoint y: 142, distance: 95.9
click at [269, 48] on div "SQL Server" at bounding box center [285, 55] width 91 height 23
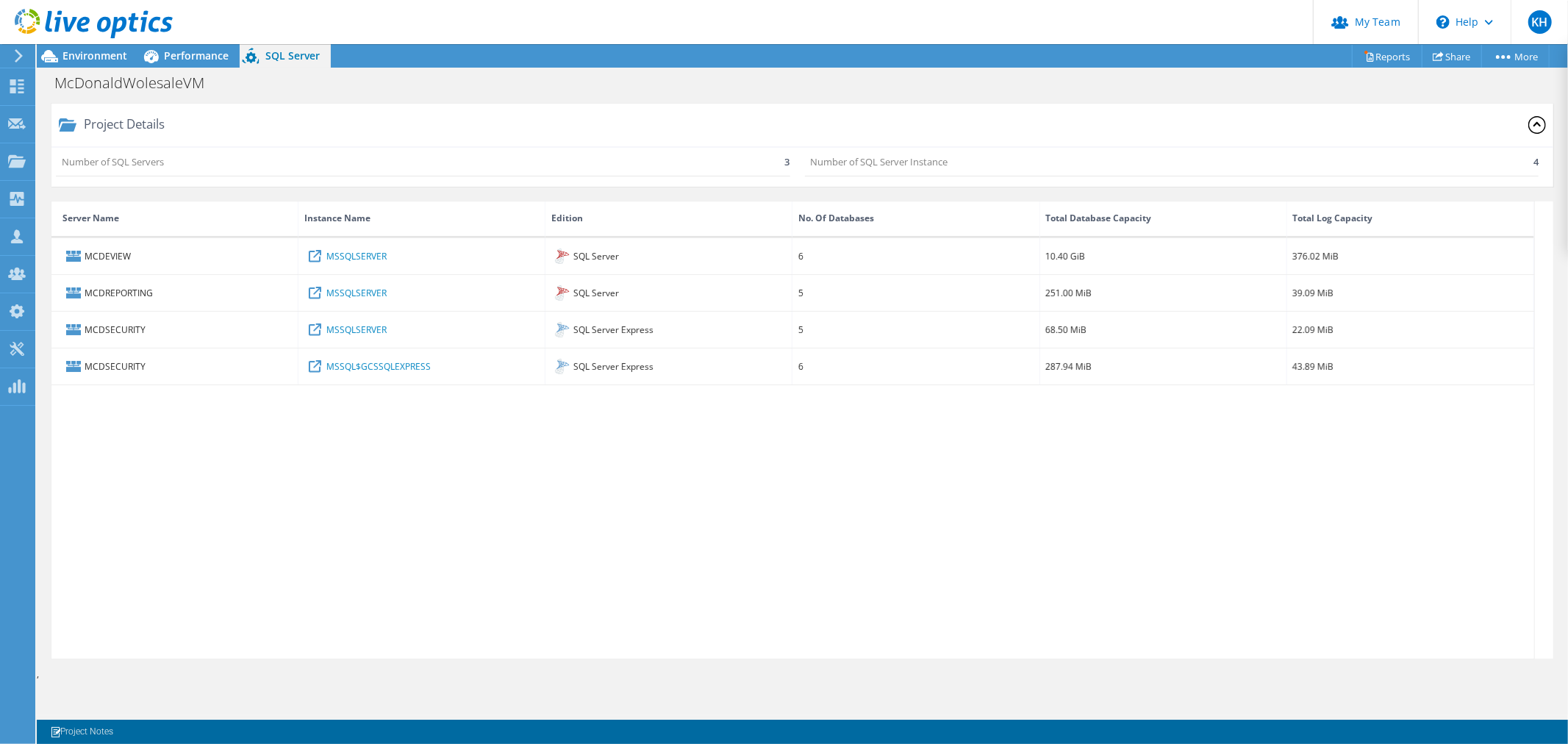
click at [1206, 553] on div "MCDEVIEW MSSQLSERVER SQL Server 6 10.40 GiB 376.02 MiB MCDREPORTING MSSQLSERVER…" at bounding box center [793, 449] width 1483 height 420
click at [209, 63] on span "Performance" at bounding box center [196, 56] width 64 height 14
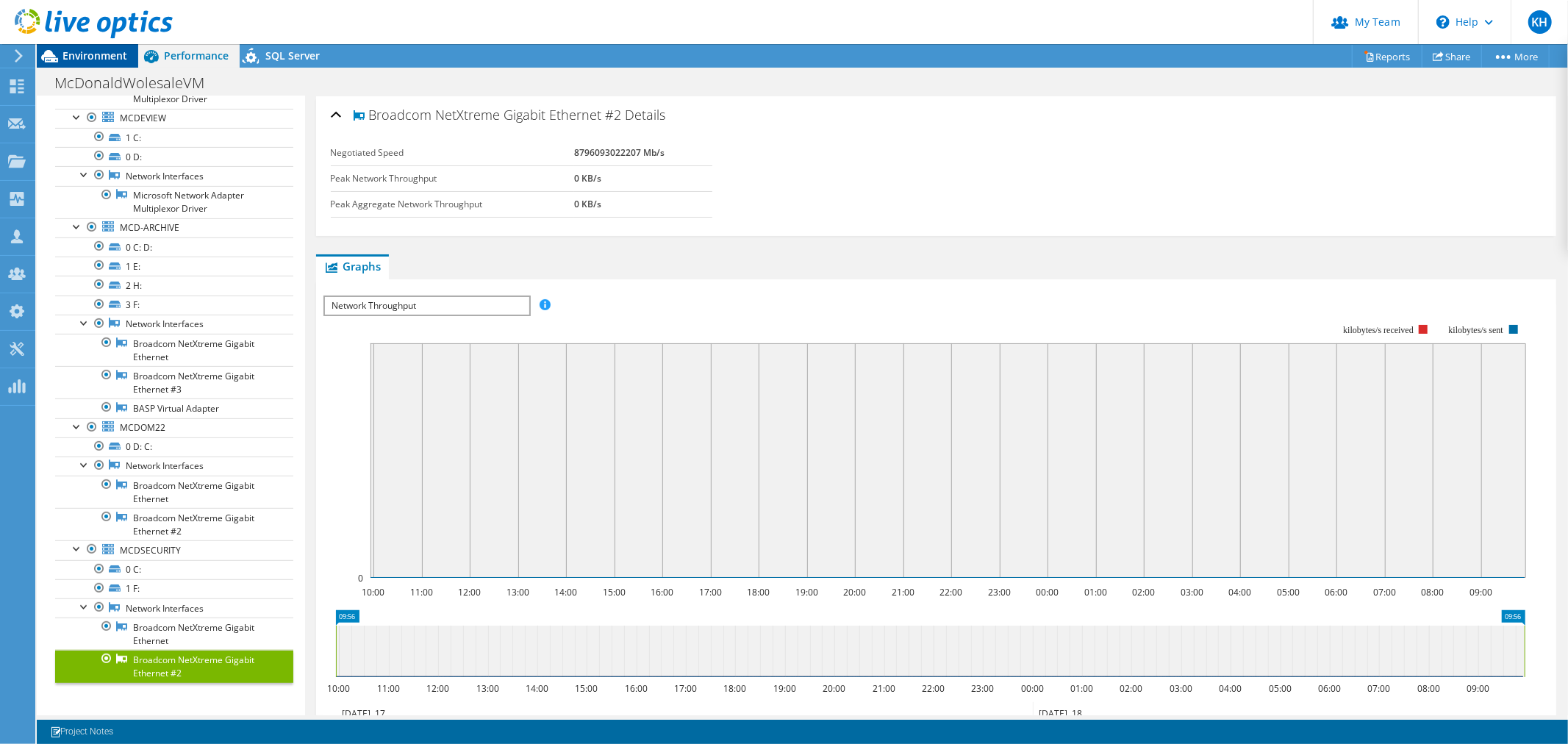
click at [130, 60] on div "Environment" at bounding box center [87, 55] width 101 height 23
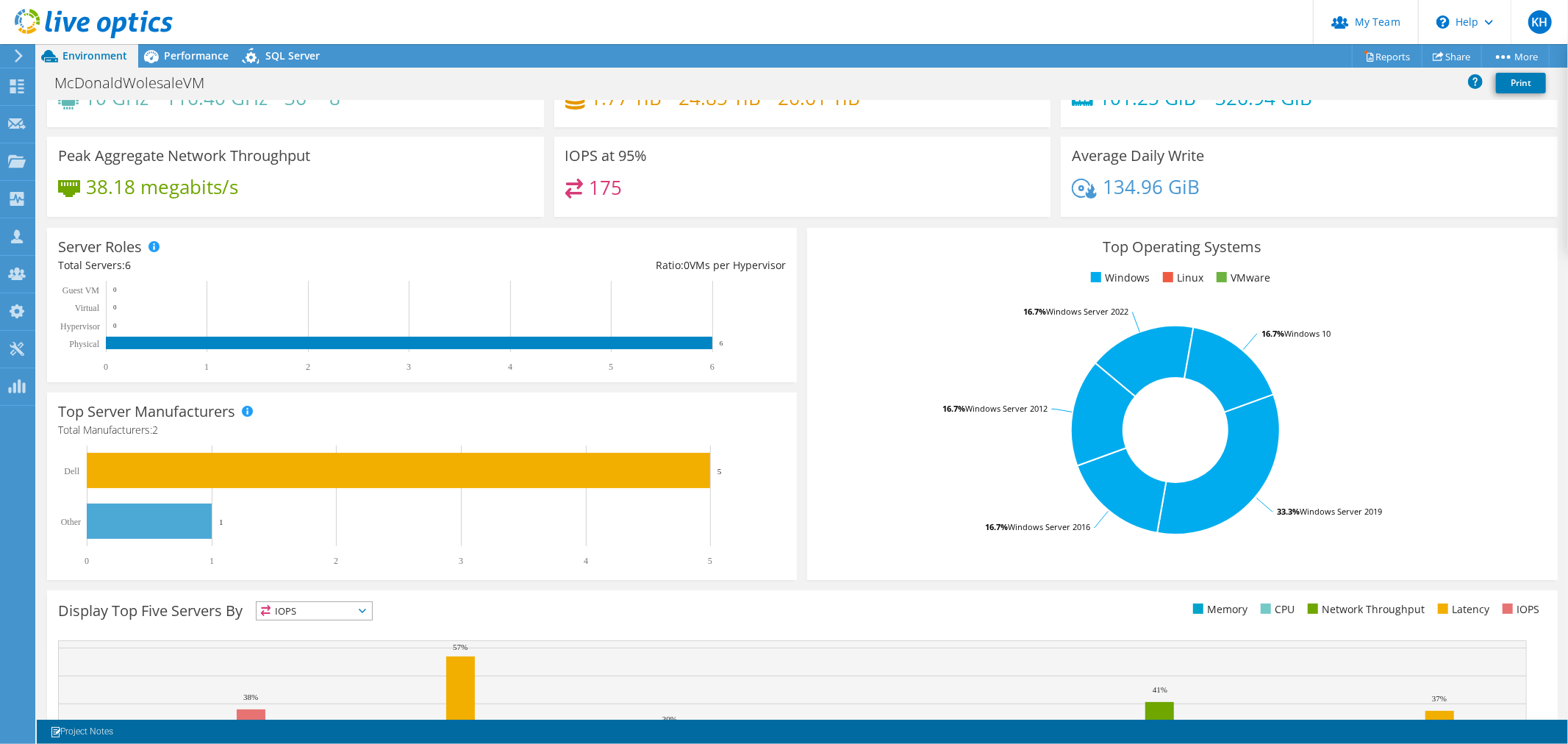
scroll to position [0, 0]
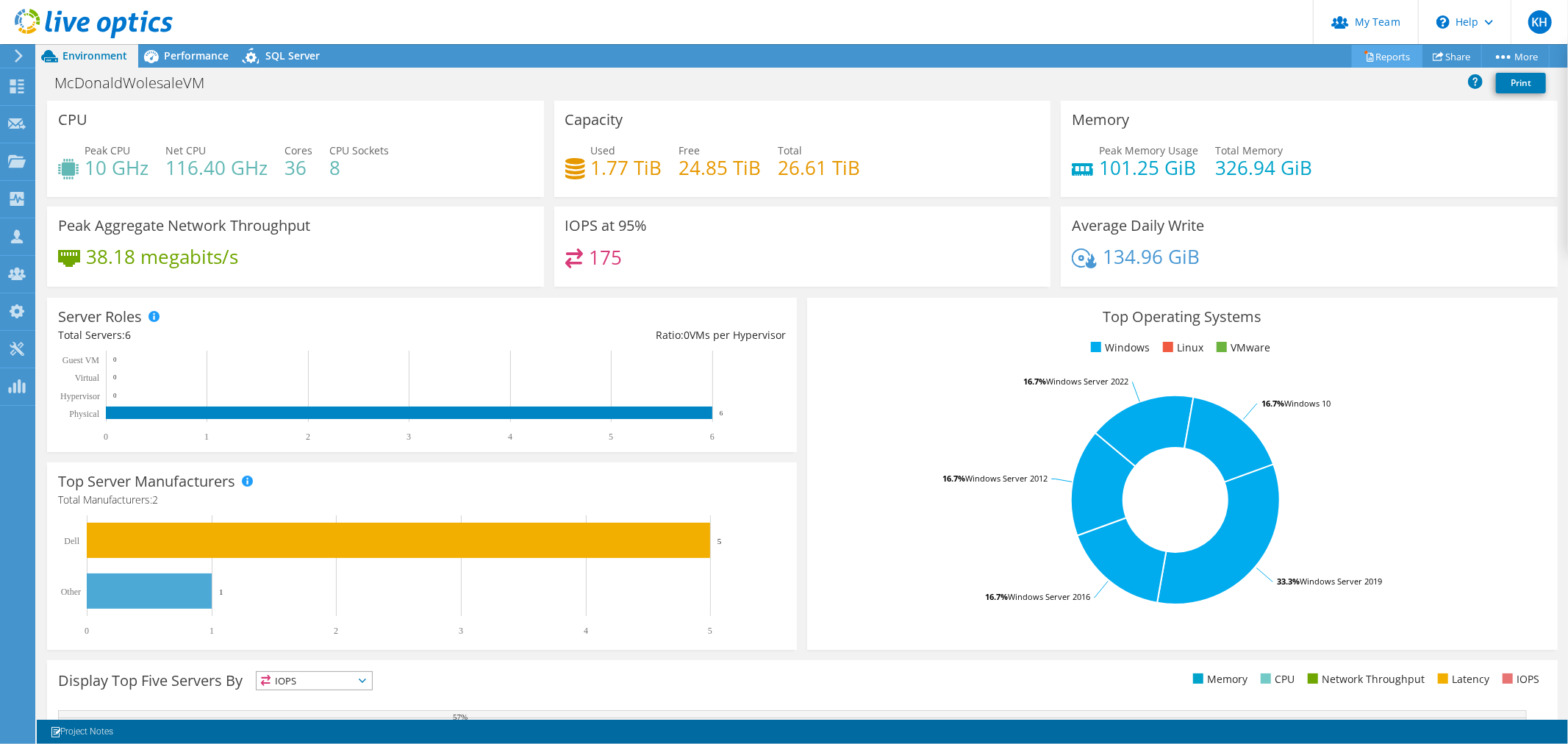
click at [1375, 53] on link "Reports" at bounding box center [1387, 56] width 70 height 23
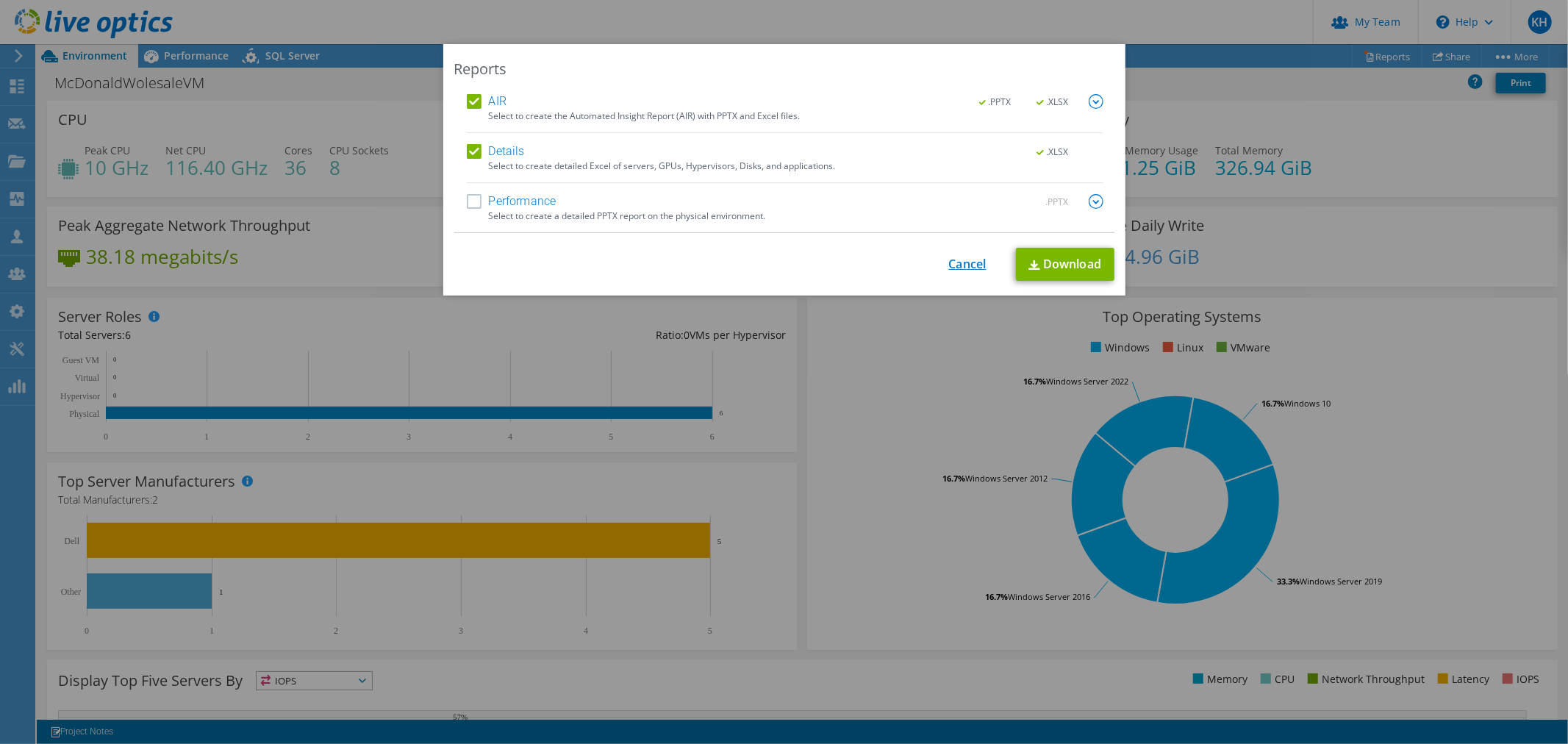
click at [949, 270] on link "Cancel" at bounding box center [968, 264] width 38 height 14
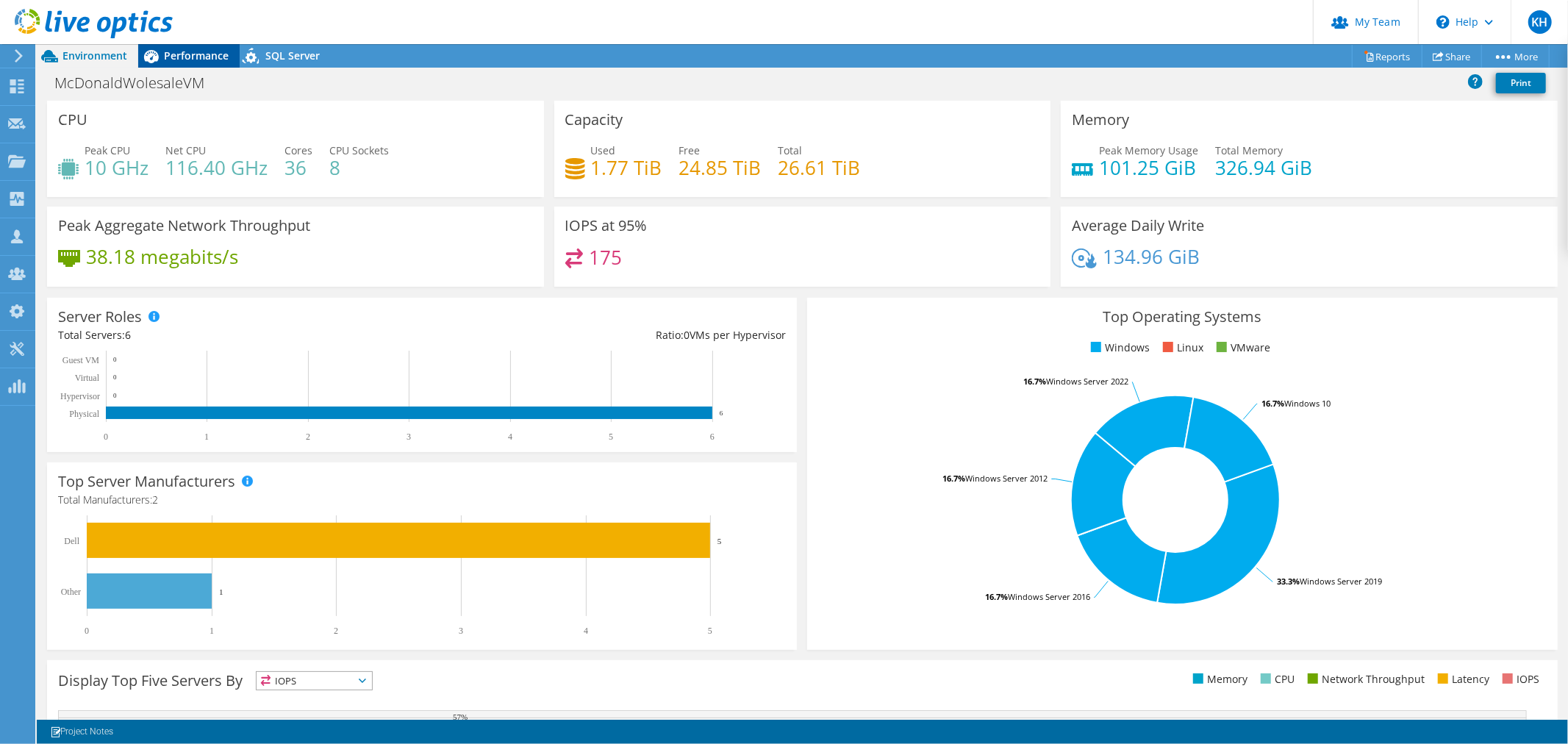
click at [202, 62] on span "Performance" at bounding box center [196, 56] width 64 height 14
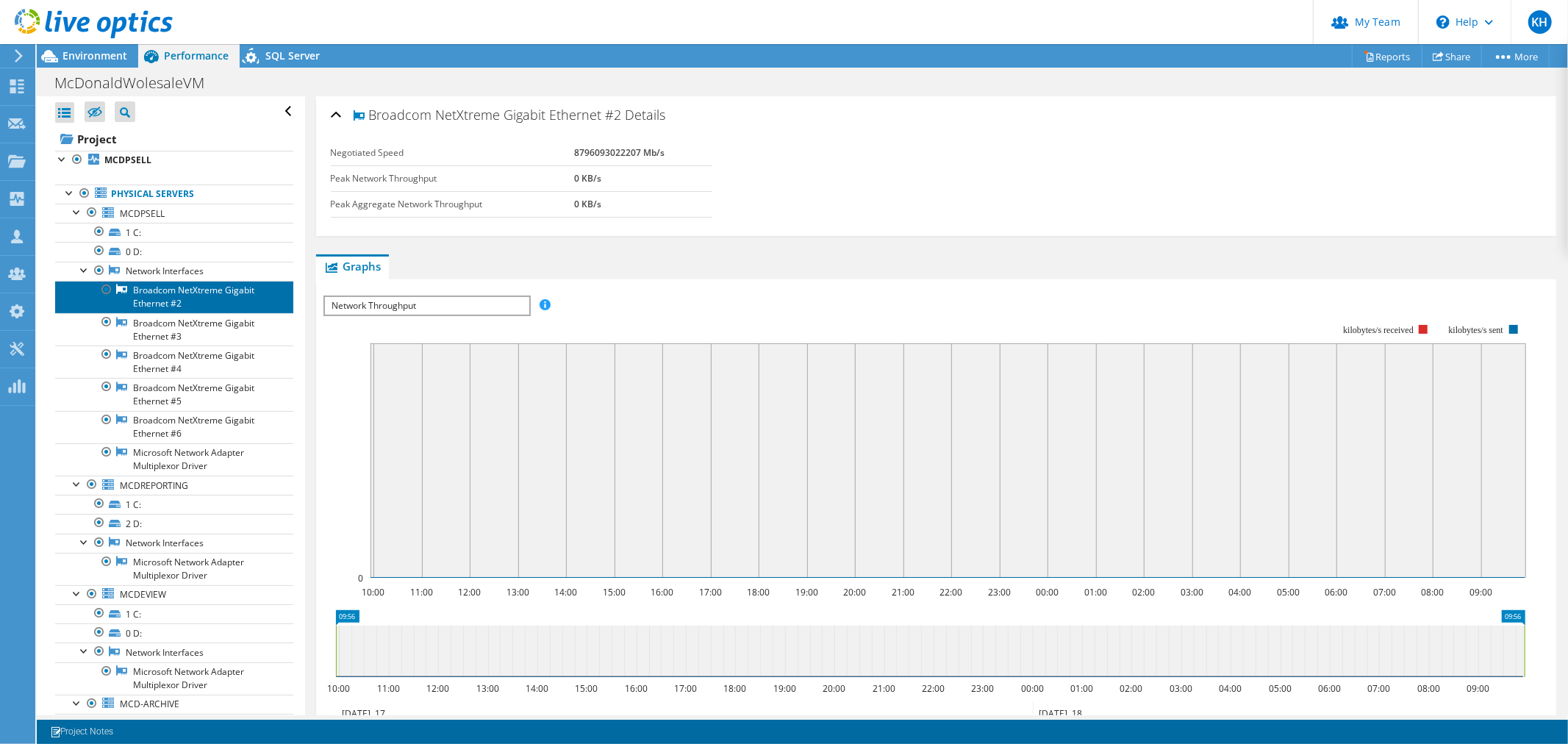
click at [154, 313] on link "Broadcom NetXtreme Gigabit Ethernet #2" at bounding box center [174, 297] width 238 height 33
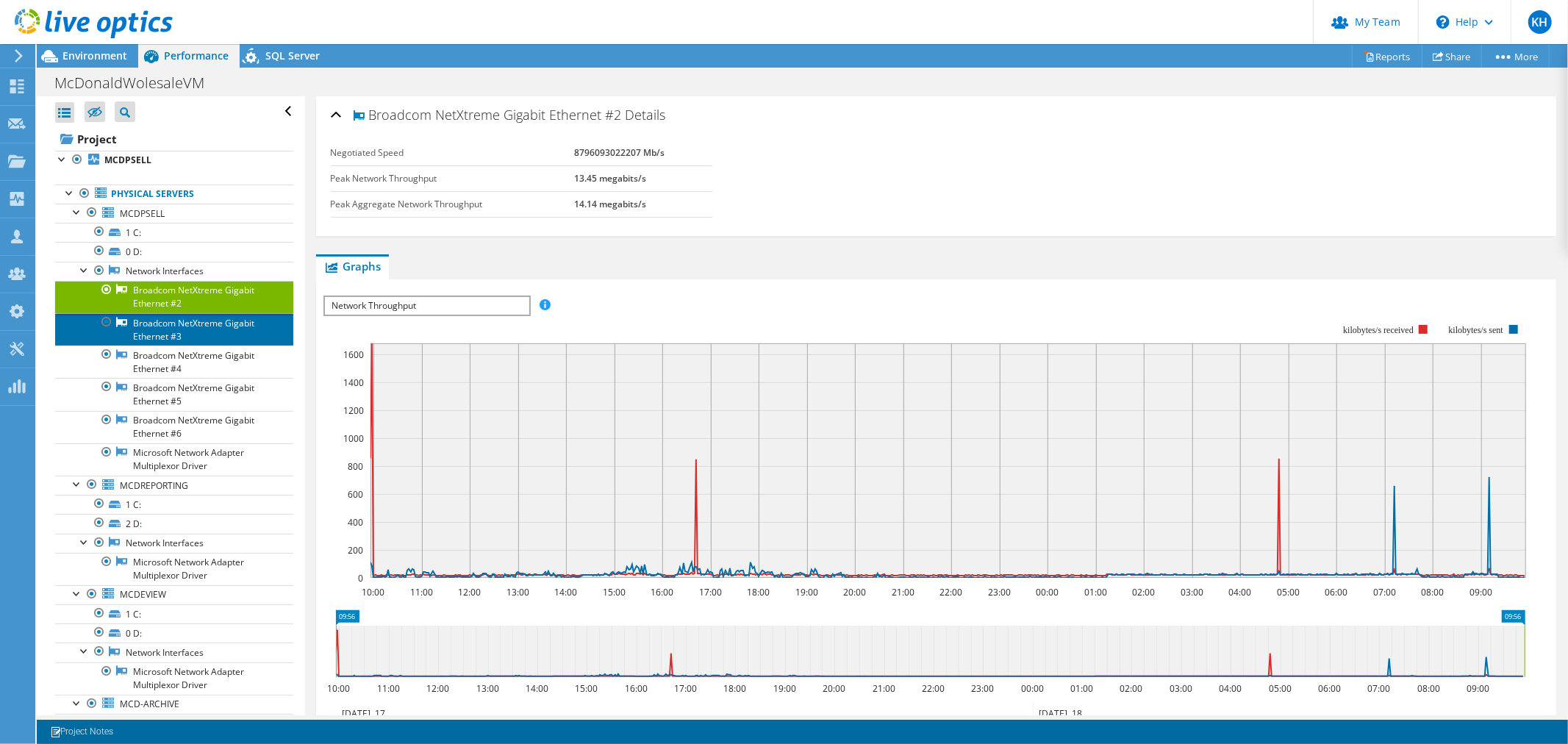
click at [206, 346] on link "Broadcom NetXtreme Gigabit Ethernet #3" at bounding box center [174, 330] width 238 height 33
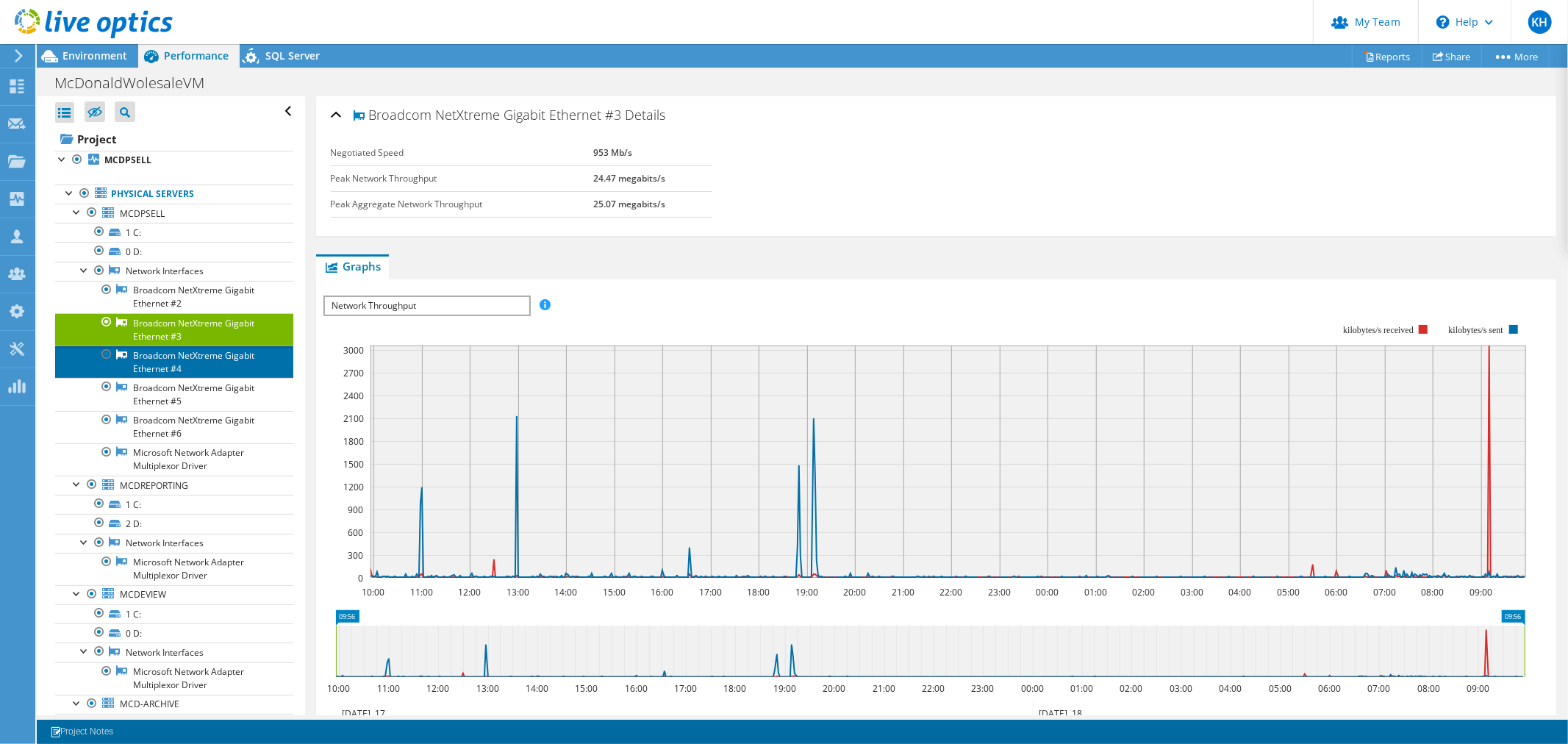
click at [202, 378] on link "Broadcom NetXtreme Gigabit Ethernet #4" at bounding box center [174, 362] width 238 height 33
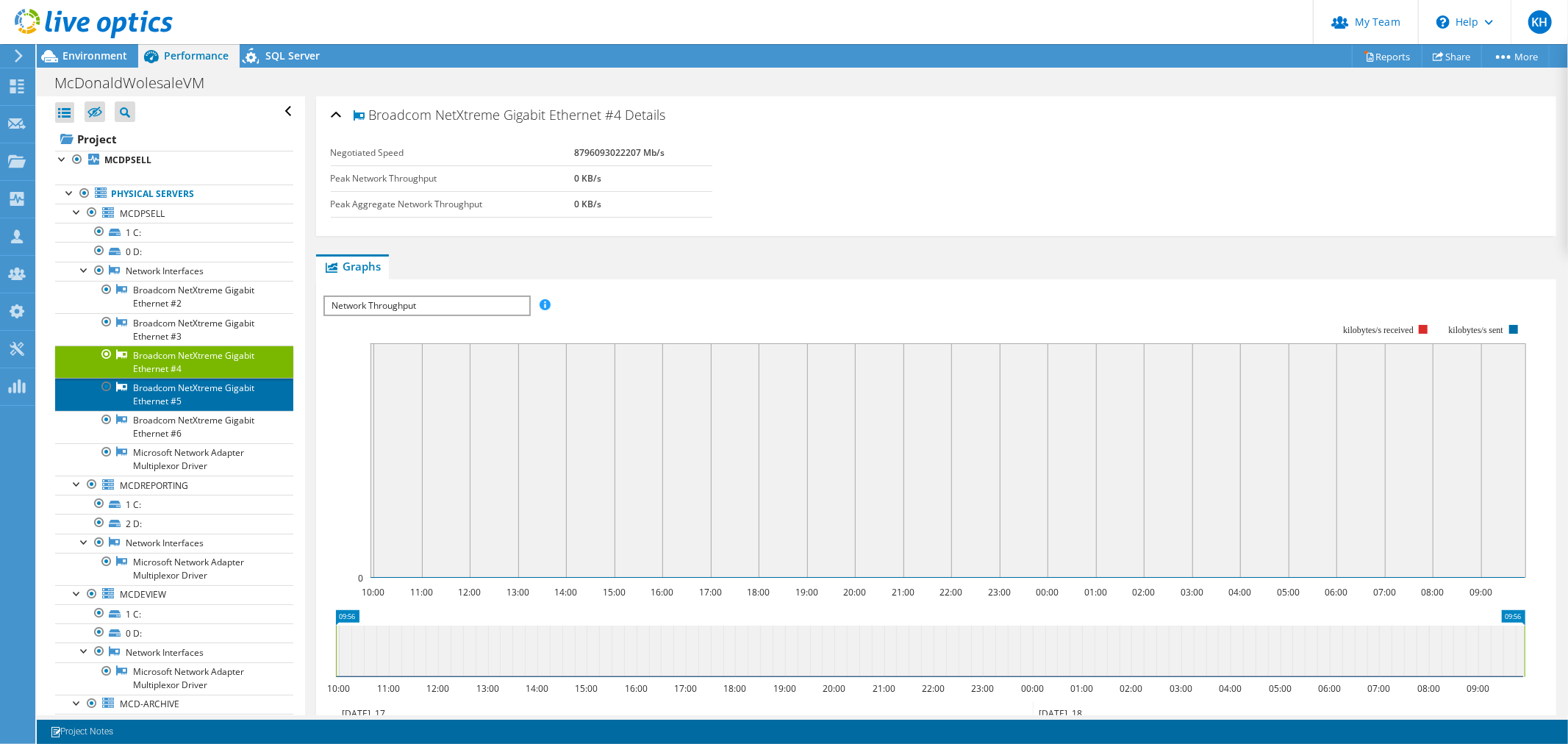
click at [195, 410] on link "Broadcom NetXtreme Gigabit Ethernet #5" at bounding box center [174, 395] width 238 height 33
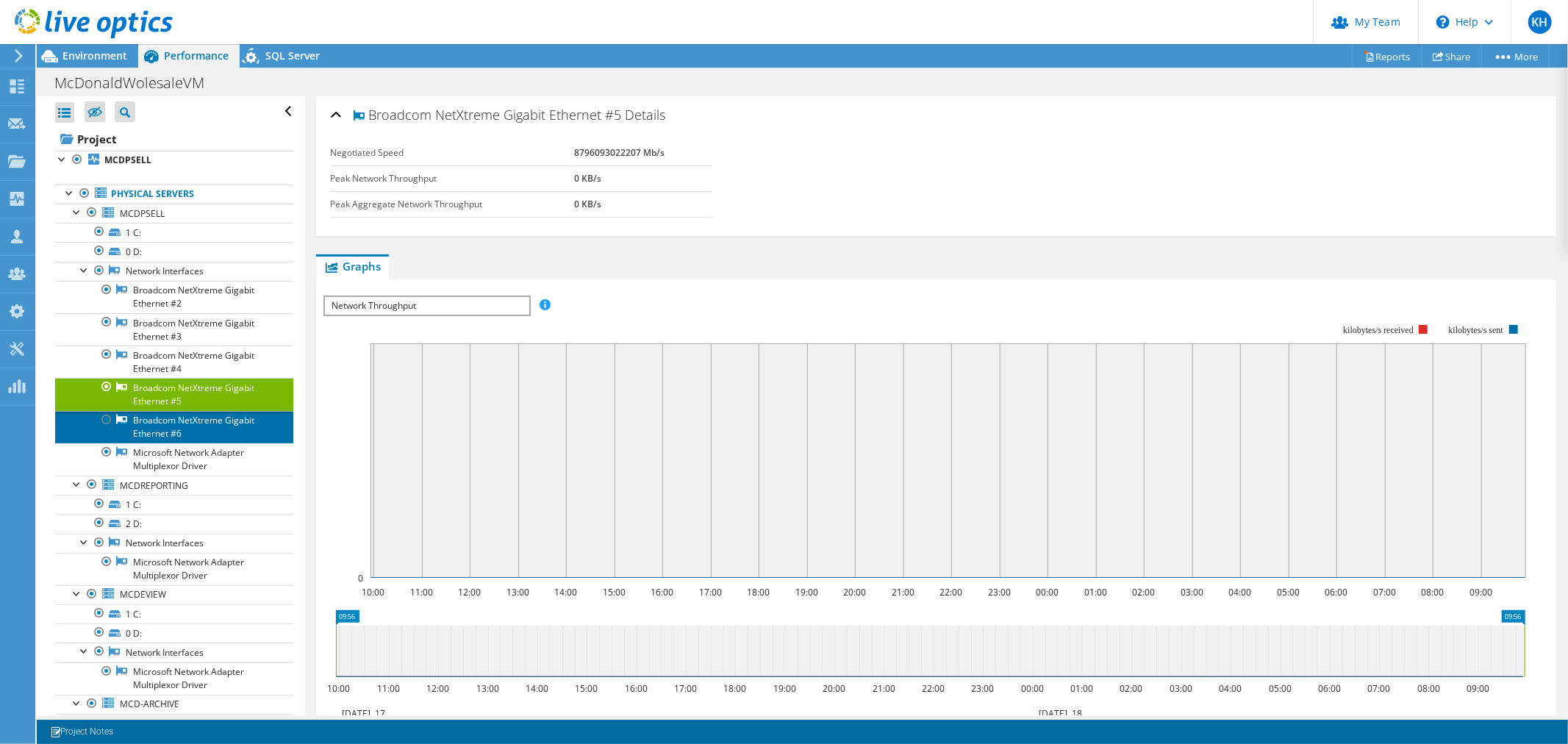
click at [199, 444] on link "Broadcom NetXtreme Gigabit Ethernet #6" at bounding box center [174, 427] width 238 height 33
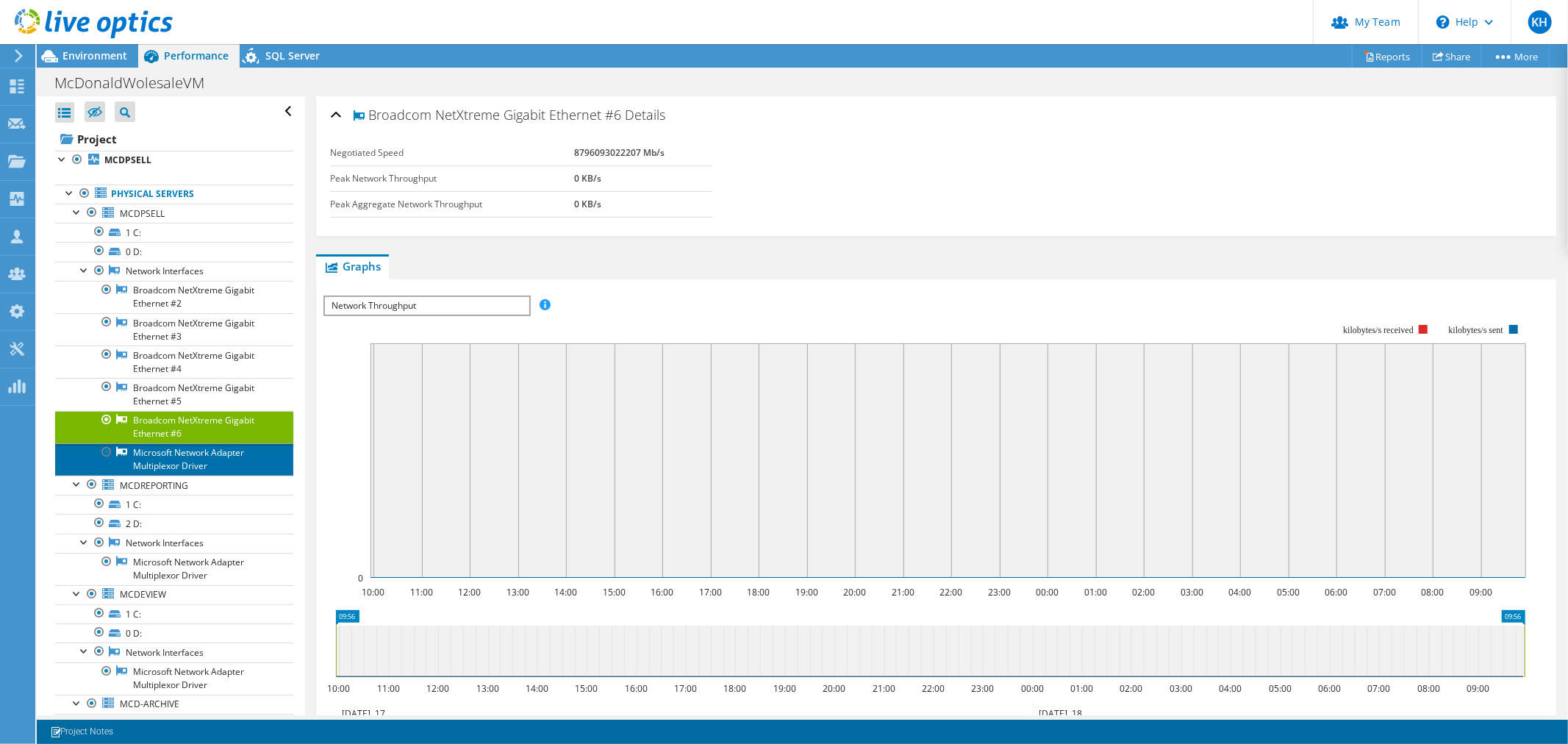
click at [197, 476] on link "Microsoft Network Adapter Multiplexor Driver" at bounding box center [174, 460] width 238 height 33
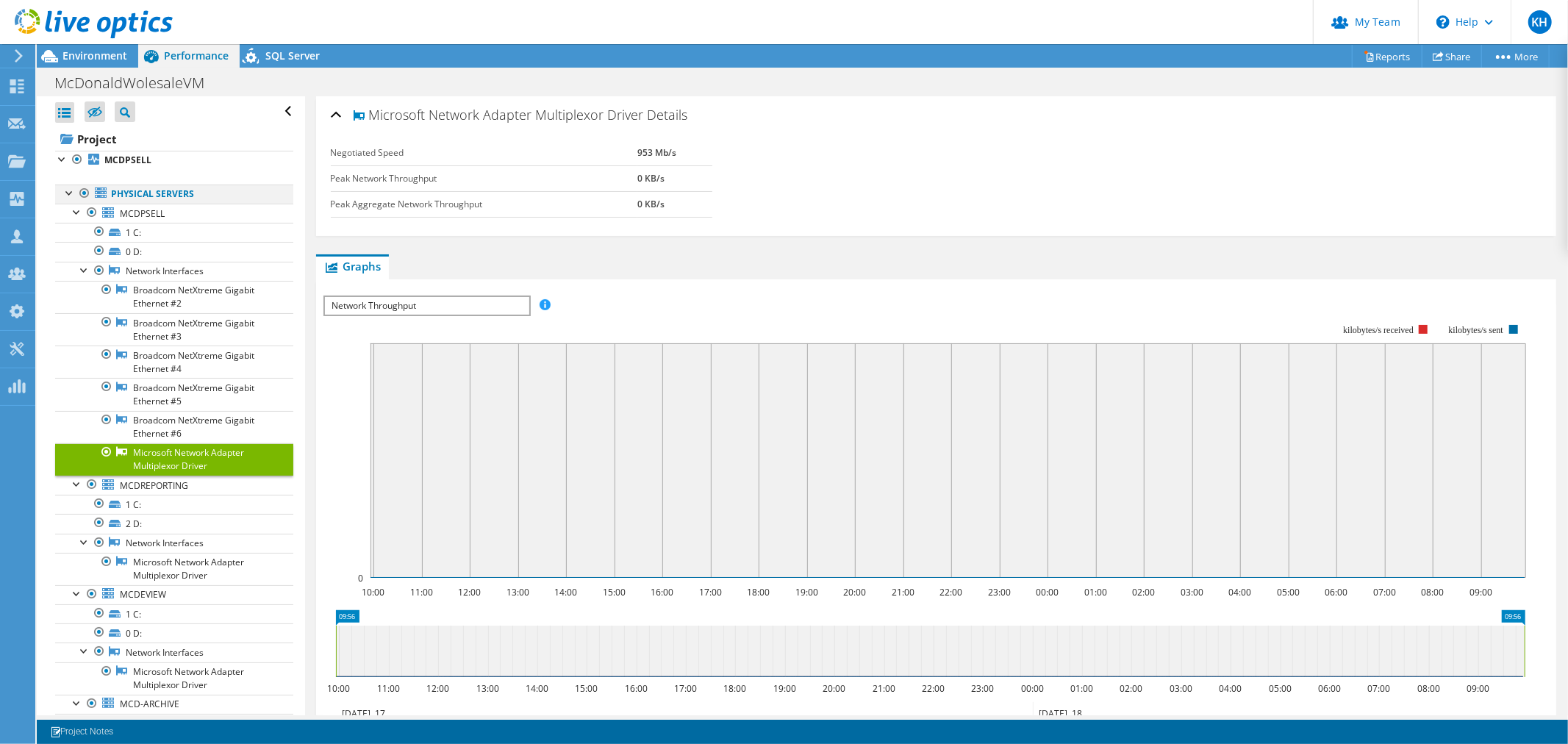
click at [64, 199] on div at bounding box center [69, 191] width 15 height 15
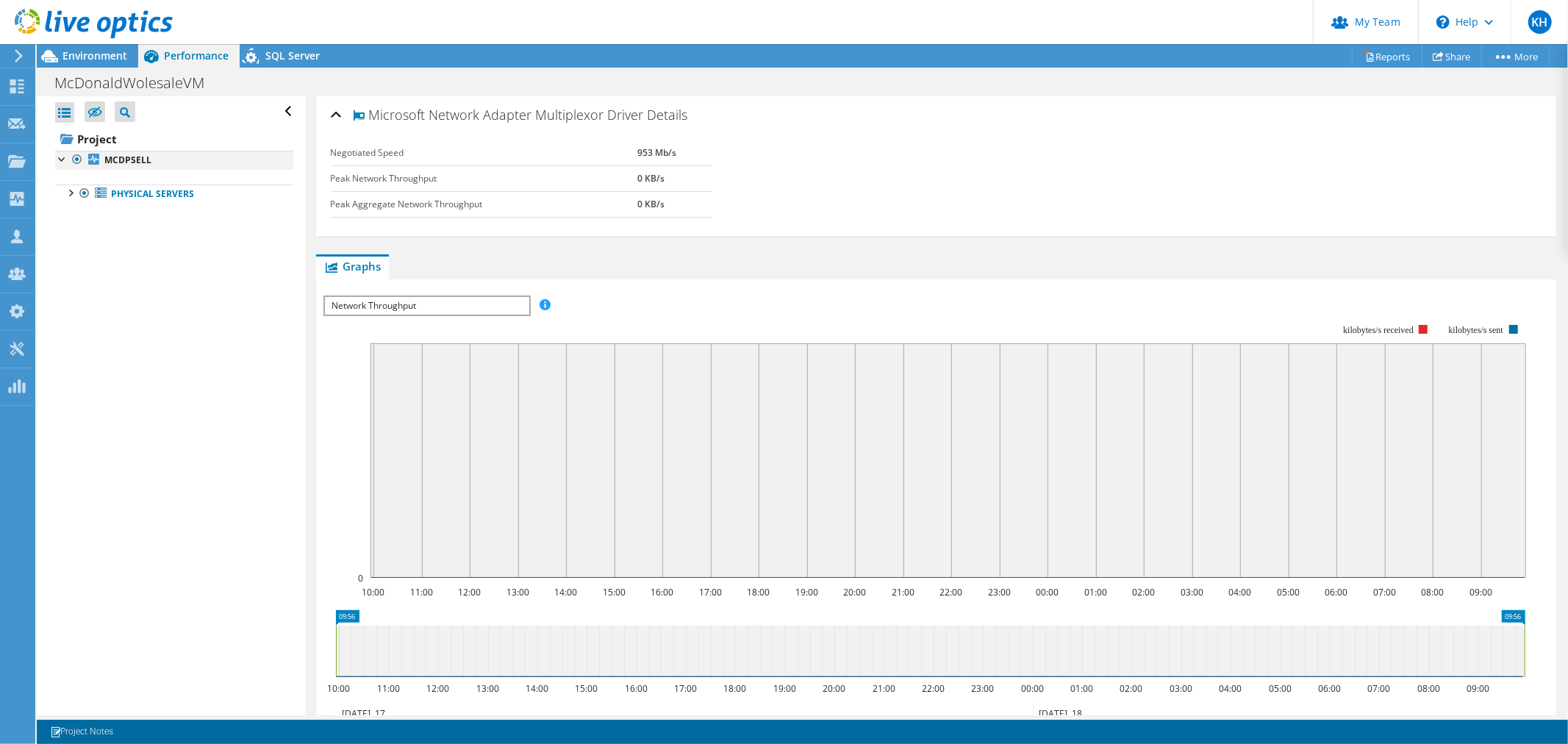
click at [57, 166] on div at bounding box center [62, 158] width 15 height 15
click at [159, 437] on div "Open All Close All Hide Excluded Nodes Project Tree Filter" at bounding box center [171, 406] width 268 height 620
click at [278, 116] on div "Open All Close All Hide Excluded Nodes Project Tree Filter" at bounding box center [174, 112] width 238 height 31
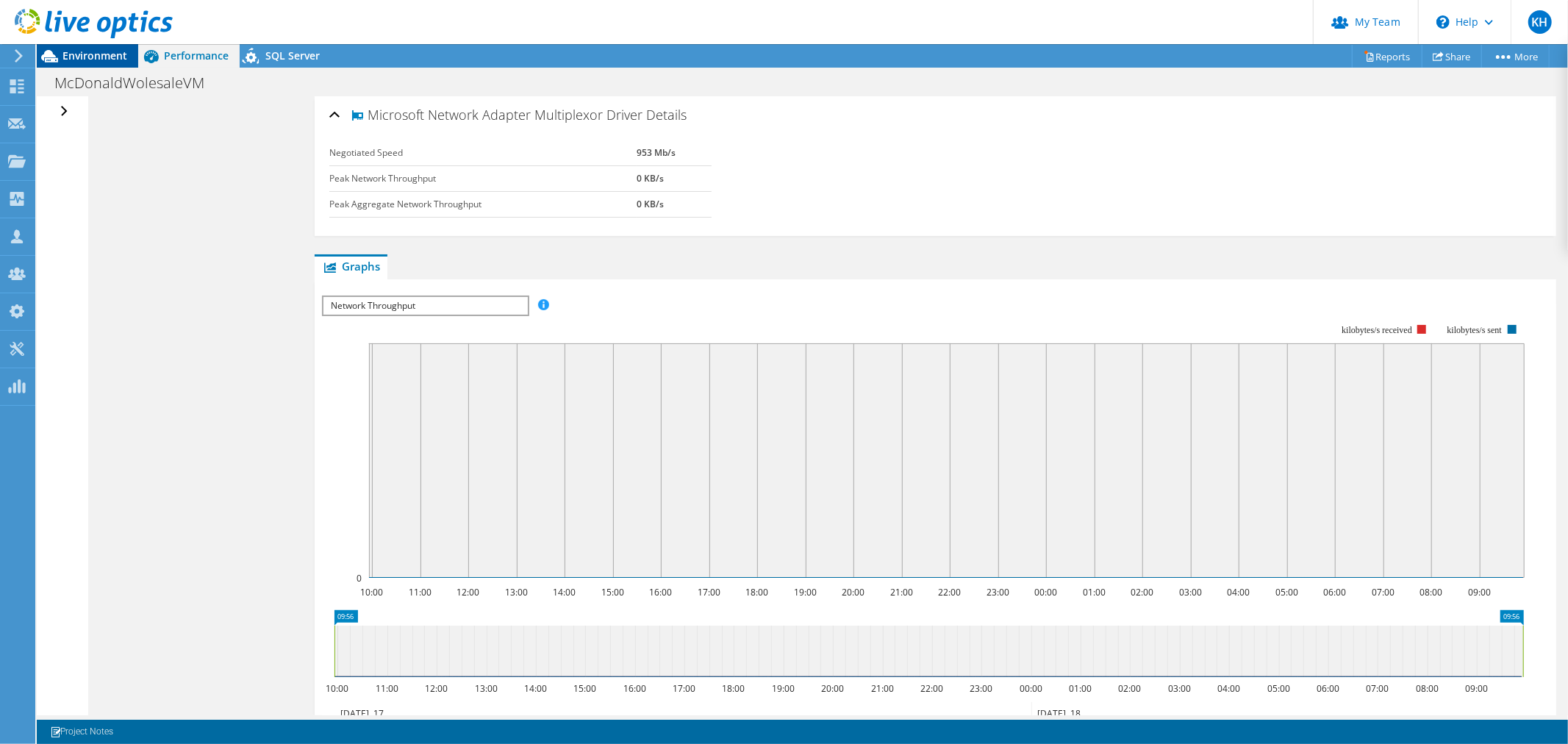
click at [119, 57] on span "Environment" at bounding box center [94, 56] width 64 height 14
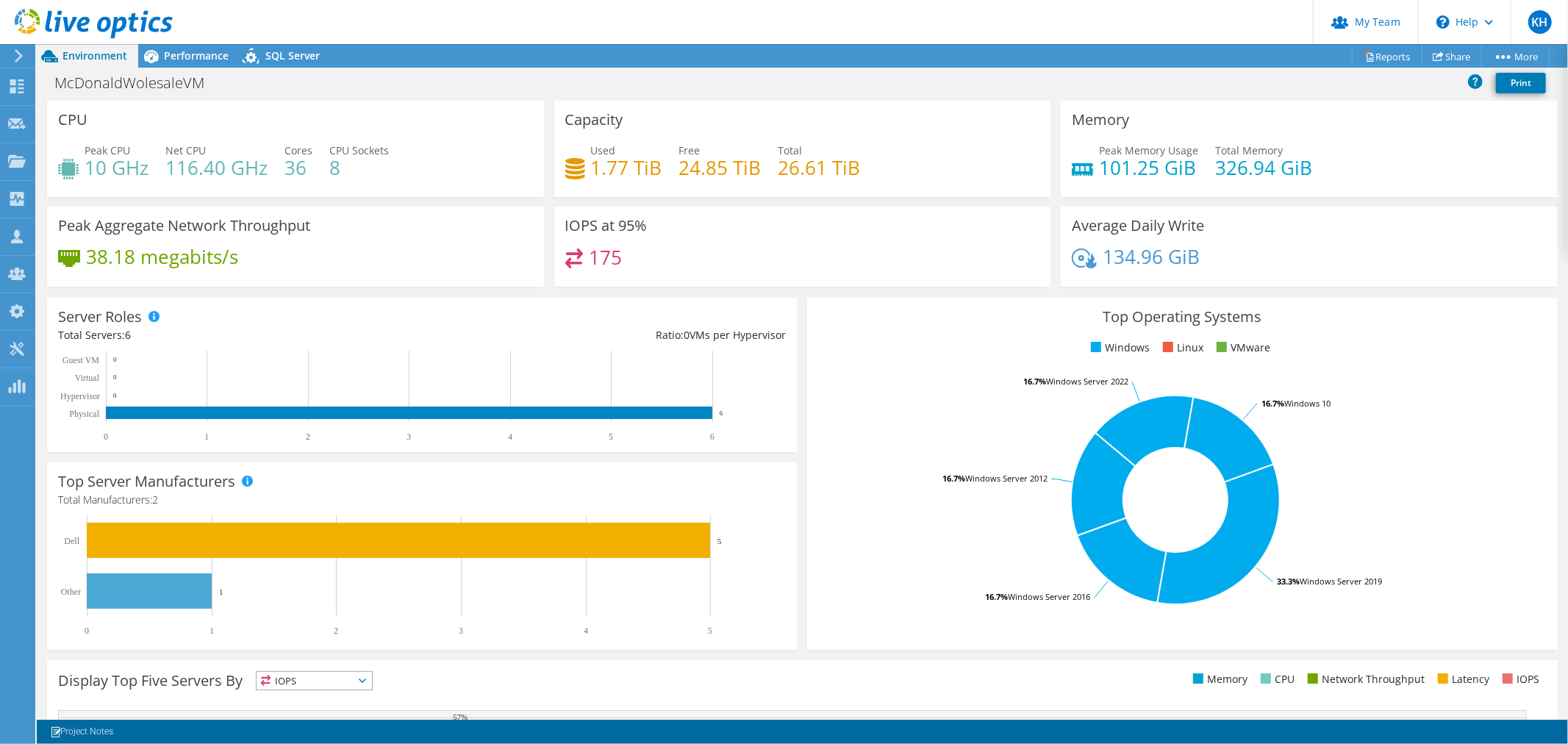
scroll to position [82, 0]
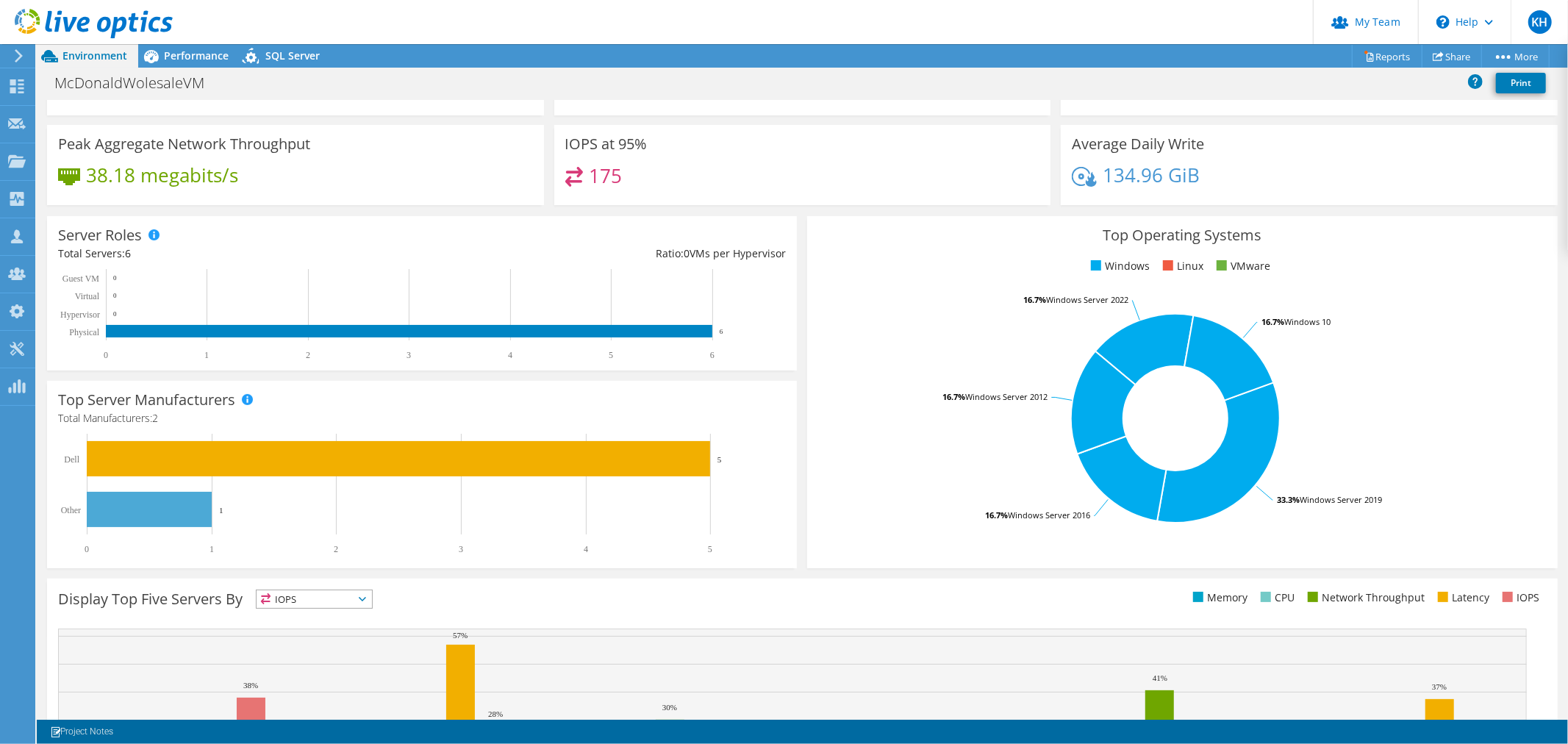
drag, startPoint x: 0, startPoint y: 542, endPoint x: 4, endPoint y: 508, distance: 34.2
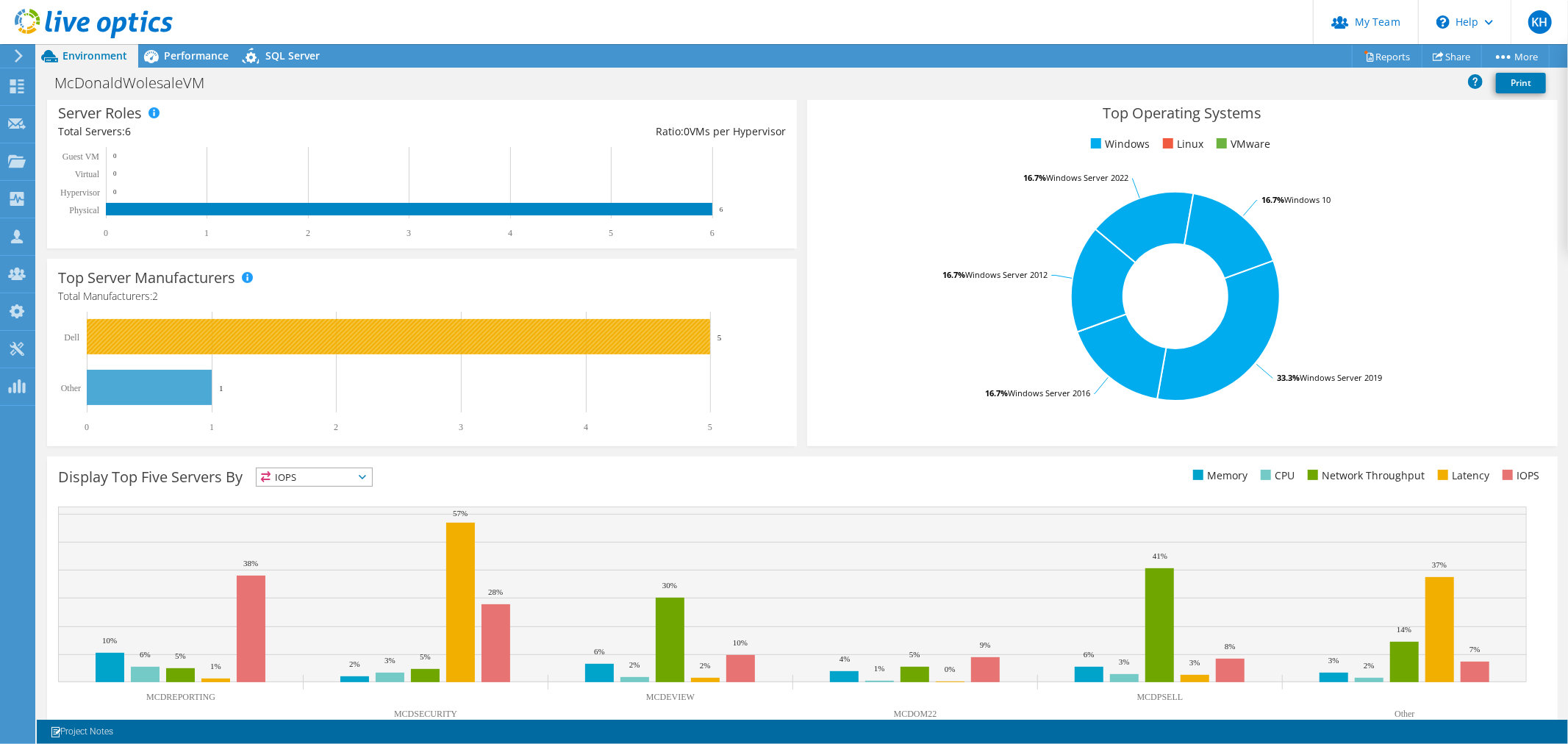
scroll to position [256, 0]
